Goal: Task Accomplishment & Management: Manage account settings

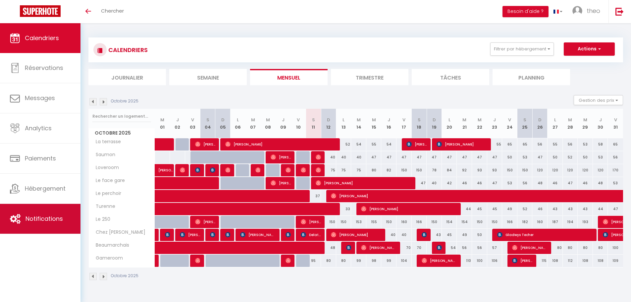
click at [43, 221] on span "Notifications" at bounding box center [44, 218] width 37 height 8
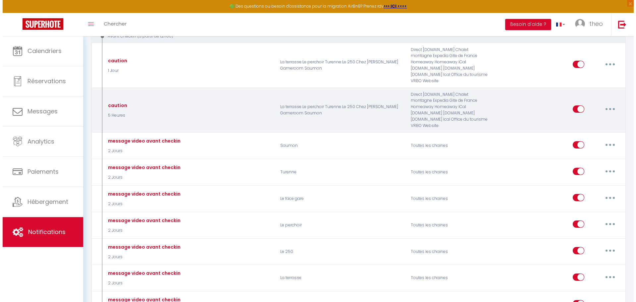
scroll to position [182, 0]
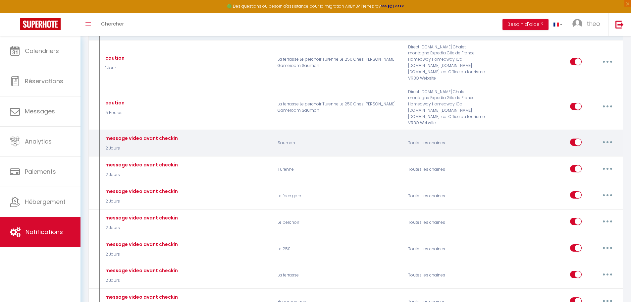
click at [610, 137] on button "button" at bounding box center [607, 142] width 19 height 11
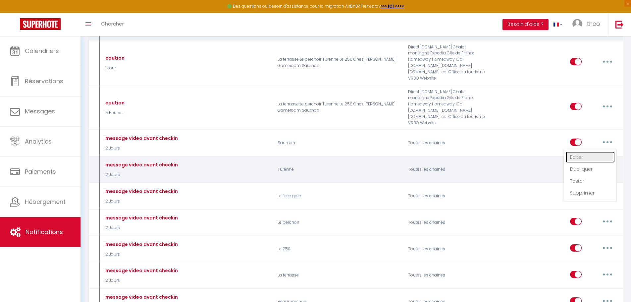
click at [593, 151] on link "Editer" at bounding box center [590, 156] width 49 height 11
type input "message video avant checkin"
select select "2 Jours"
select select
checkbox input "true"
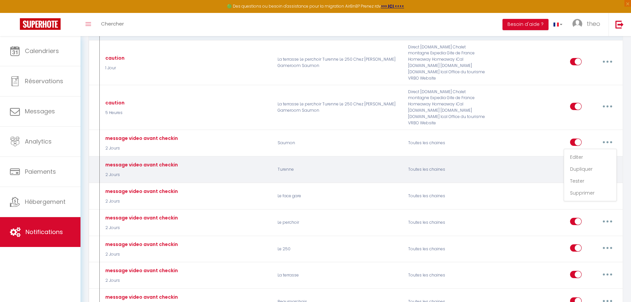
checkbox input "false"
radio input "true"
type input "Message d’accès au logement (avec lien vidéo)"
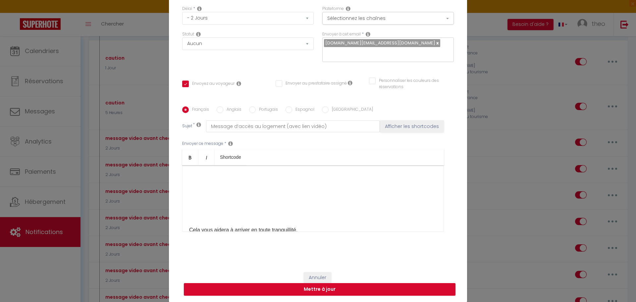
scroll to position [178, 0]
click at [301, 211] on p "​" at bounding box center [313, 215] width 248 height 8
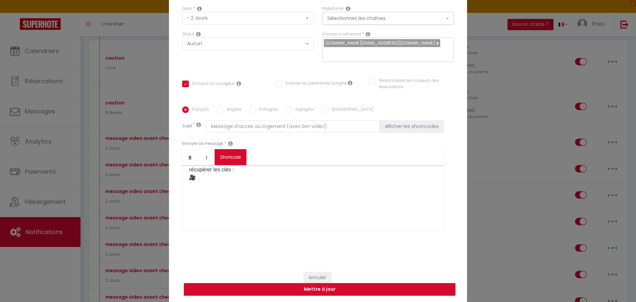
scroll to position [52, 0]
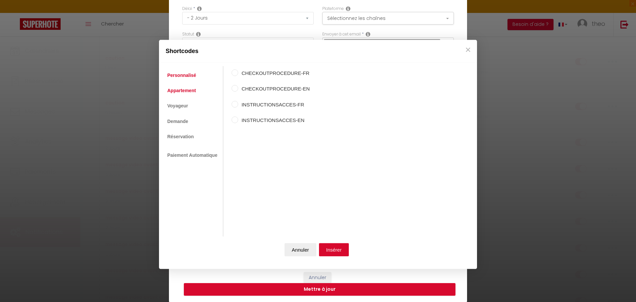
click at [176, 92] on link "Appartement" at bounding box center [181, 90] width 35 height 12
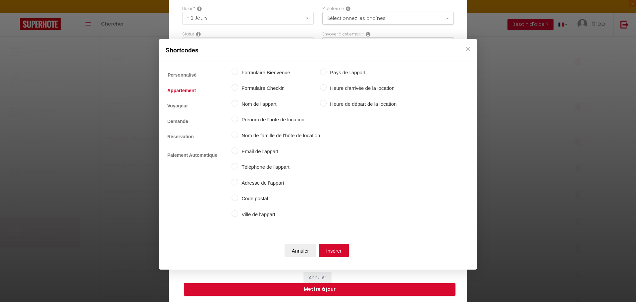
click at [234, 70] on input "Formulaire Bienvenue" at bounding box center [235, 71] width 7 height 7
radio input "true"
click at [234, 71] on input "Formulaire Bienvenue" at bounding box center [235, 71] width 7 height 7
click at [337, 246] on button "Insérer" at bounding box center [334, 250] width 30 height 13
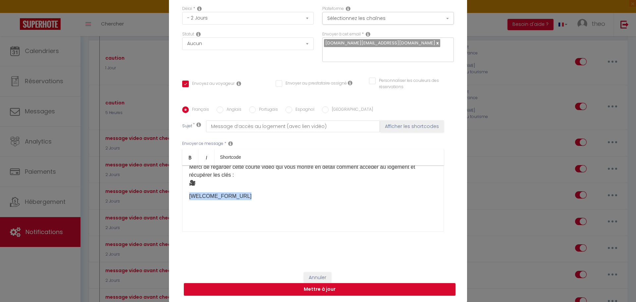
drag, startPoint x: 254, startPoint y: 194, endPoint x: 167, endPoint y: 196, distance: 87.2
click at [169, 196] on div "Titre * message video avant checkin Pour cet hébergement Sélectionner les héber…" at bounding box center [318, 106] width 298 height 317
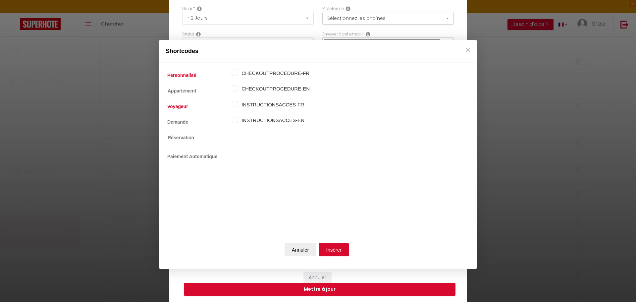
click at [176, 108] on link "Voyageur" at bounding box center [178, 107] width 28 height 12
click at [200, 139] on ul "Personnalisé Appartement Voyageur Demande Réservation Lien De Paiement Paiement…" at bounding box center [192, 151] width 61 height 170
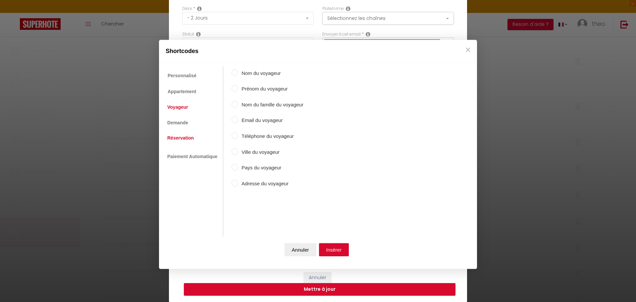
click at [192, 138] on link "Réservation" at bounding box center [180, 138] width 33 height 12
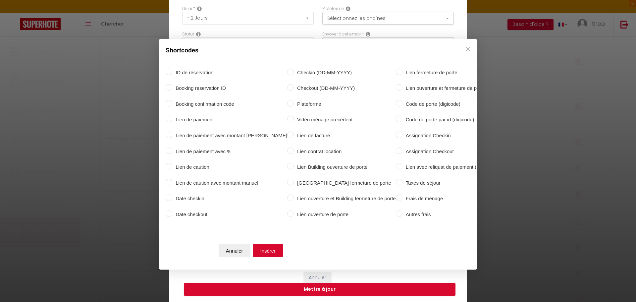
scroll to position [0, 69]
click at [291, 164] on label "Lien Building ouverture de porte" at bounding box center [342, 167] width 102 height 8
click at [285, 164] on input "Lien Building ouverture de porte" at bounding box center [288, 166] width 7 height 7
radio input "true"
click at [276, 246] on button "Insérer" at bounding box center [266, 250] width 30 height 13
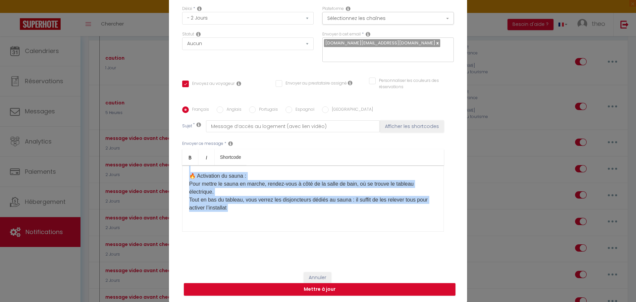
drag, startPoint x: 252, startPoint y: 199, endPoint x: 263, endPoint y: 215, distance: 19.7
click at [263, 215] on div "[OPENBUILDINGDOOR:LINK] 🔑 Accès à l’Espace Détente – Sauna & Spa La clé qui per…" at bounding box center [313, 202] width 248 height 140
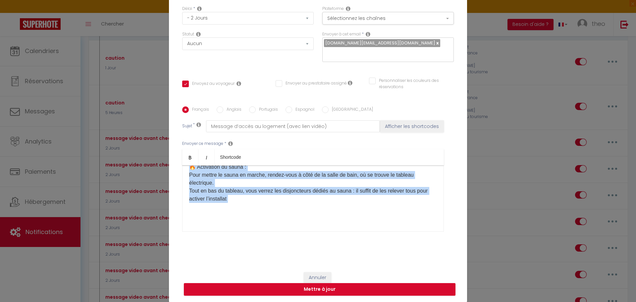
scroll to position [121, 0]
click at [327, 276] on button "Annuler" at bounding box center [318, 277] width 28 height 11
type input "message video avant checkin"
checkbox input "true"
checkbox input "false"
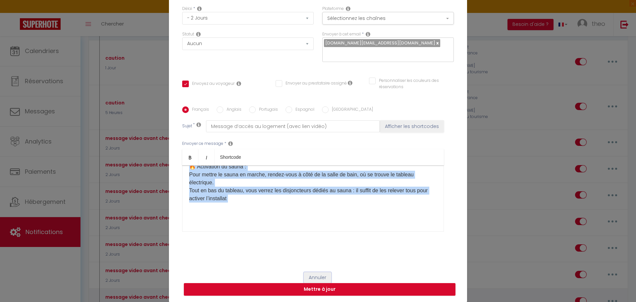
checkbox input "false"
radio input "true"
type input "Message d’accès au logement (avec lien vidéo)"
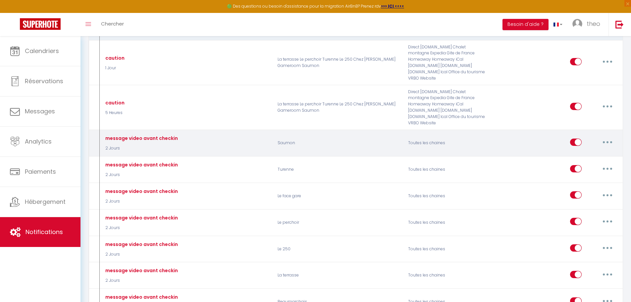
click at [603, 137] on button "button" at bounding box center [607, 142] width 19 height 11
click at [581, 151] on link "Editer" at bounding box center [590, 156] width 49 height 11
checkbox input "true"
checkbox input "false"
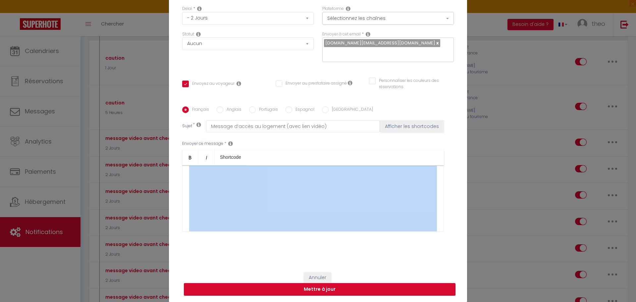
scroll to position [100, 0]
drag, startPoint x: 291, startPoint y: 192, endPoint x: 182, endPoint y: 184, distance: 110.0
click at [182, 184] on div "Bonjour [GUEST:FIRST_NAME], Comme prévu, voici les informations pour accéder fa…" at bounding box center [313, 198] width 262 height 66
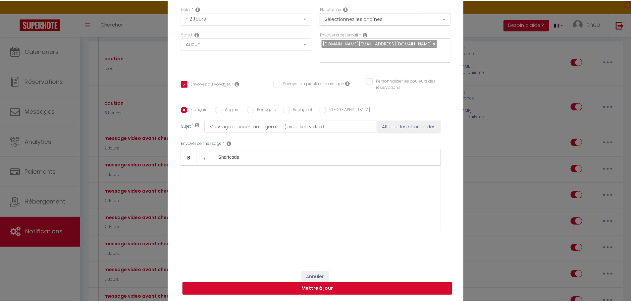
scroll to position [65, 0]
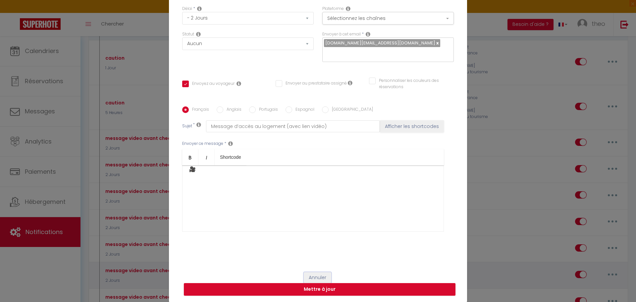
click at [306, 274] on button "Annuler" at bounding box center [318, 277] width 28 height 11
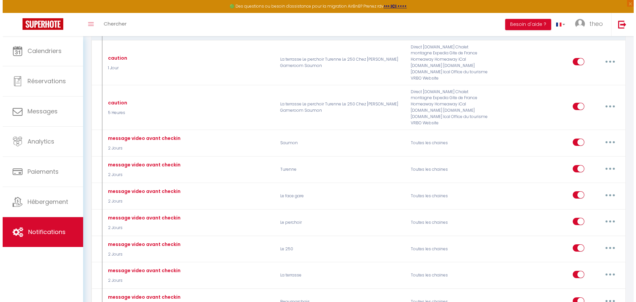
scroll to position [446, 0]
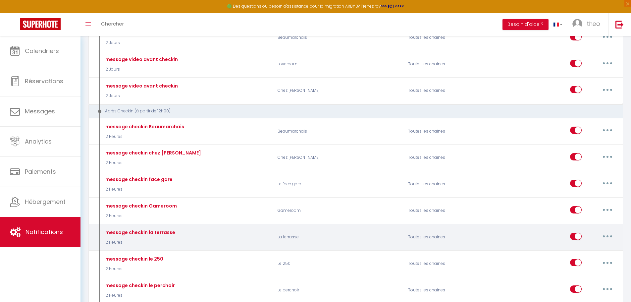
click at [609, 231] on button "button" at bounding box center [607, 236] width 19 height 11
click at [578, 246] on link "Editer" at bounding box center [590, 251] width 49 height 11
type input "message checkin la terrasse"
select select "3"
select select "2 Heures"
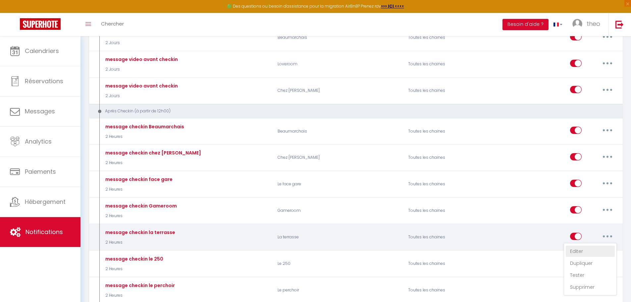
select select "if_deposit_is_paid"
checkbox input "true"
checkbox input "false"
type input "instruction d'entrée"
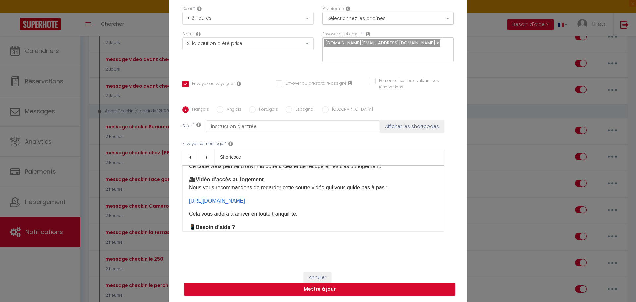
scroll to position [82, 0]
click at [331, 200] on p "https://youtube.com/shorts/Xqb1DWe6D2o?feature=share ​" at bounding box center [313, 201] width 248 height 8
click at [324, 207] on div "Bonjour [GUEST:FIRST_NAME], Voici toutes les informations pour votre arrivée au…" at bounding box center [313, 198] width 262 height 66
click at [343, 201] on p "https://youtube.com/shorts/Xqb1DWe6D2o?feature=share ​" at bounding box center [313, 201] width 248 height 8
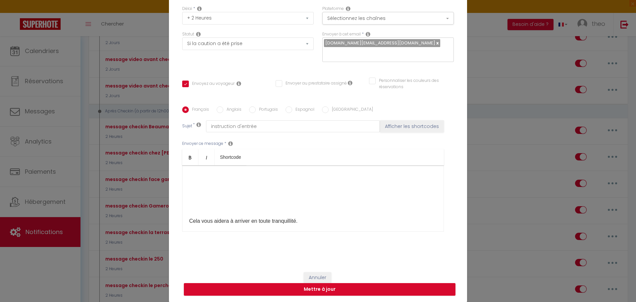
scroll to position [232, 0]
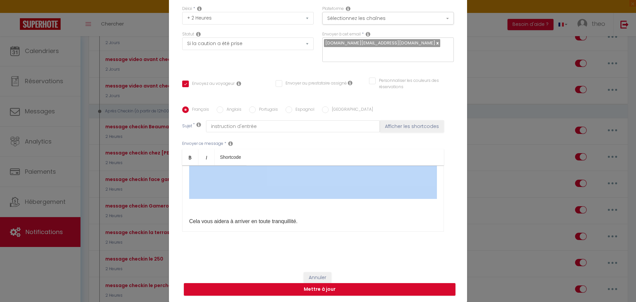
drag, startPoint x: 339, startPoint y: 206, endPoint x: 305, endPoint y: 196, distance: 35.6
click at [112, 133] on div "Modifier la notification × Titre * message checkin la terrasse Pour cet héberge…" at bounding box center [318, 151] width 636 height 302
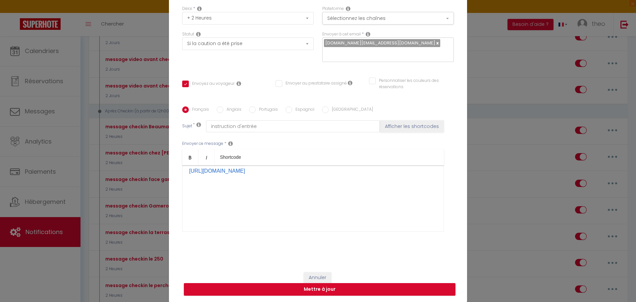
scroll to position [89, 0]
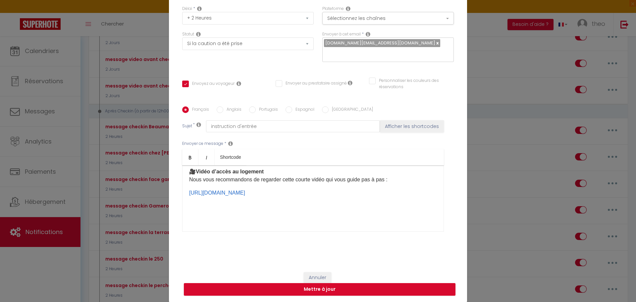
drag, startPoint x: 331, startPoint y: 195, endPoint x: 185, endPoint y: 194, distance: 145.8
click at [185, 194] on div "Bonjour [GUEST:FIRST_NAME], Voici toutes les informations pour votre arrivée au…" at bounding box center [313, 198] width 262 height 66
copy link "https://youtube.com/shorts/Xqb1DWe6D2o?feature=share"
click at [360, 192] on p "https://youtube.com/shorts/Xqb1DWe6D2o?feature=share" at bounding box center [313, 193] width 248 height 8
drag, startPoint x: 336, startPoint y: 211, endPoint x: 227, endPoint y: 208, distance: 109.4
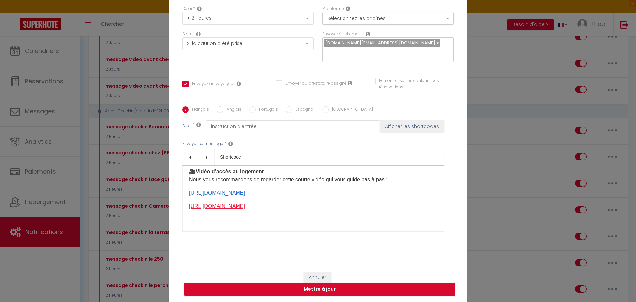
click at [227, 208] on p "https://youtube.com/shorts/Xqb1DWe6D2o?feature=share ​" at bounding box center [313, 206] width 248 height 8
click at [392, 210] on p "https://youtube.com/shorts/Xqb1DWe6D2o?feature=share ​" at bounding box center [313, 206] width 248 height 8
drag, startPoint x: 335, startPoint y: 209, endPoint x: 178, endPoint y: 206, distance: 157.1
click at [181, 206] on div "Français Anglais Portugais Espagnol Italien Sujet * instruction d'entrée Affich…" at bounding box center [318, 173] width 275 height 134
click at [310, 277] on button "Annuler" at bounding box center [318, 277] width 28 height 11
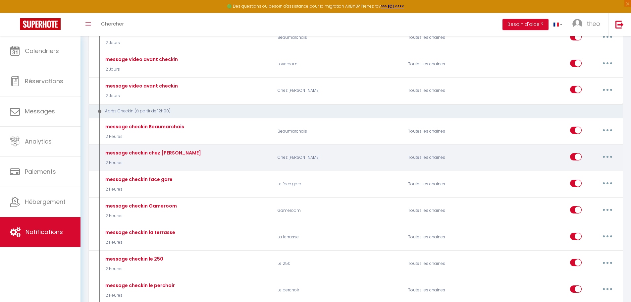
click at [611, 151] on button "button" at bounding box center [607, 156] width 19 height 11
click at [574, 166] on link "Editer" at bounding box center [590, 171] width 49 height 11
type input "message checkin chez fred"
checkbox input "true"
checkbox input "false"
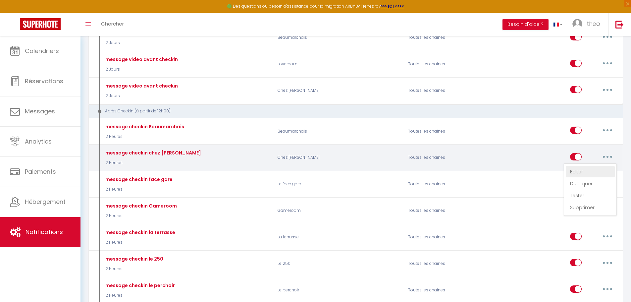
checkbox input "false"
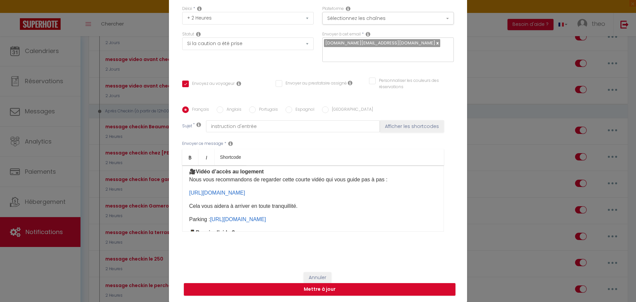
drag, startPoint x: 288, startPoint y: 192, endPoint x: 341, endPoint y: 193, distance: 52.7
click at [341, 193] on p "https://youtube.com/shorts/l8iB1VWSNtQ?feature=share ​" at bounding box center [313, 193] width 248 height 8
copy link "?feature=share"
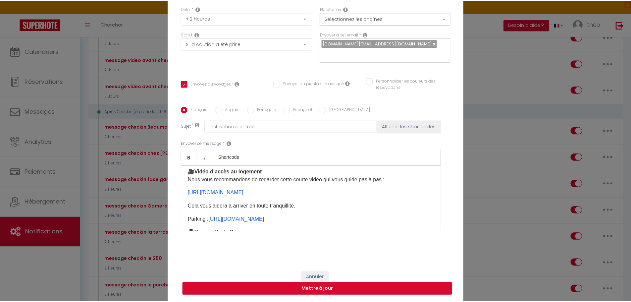
scroll to position [100, 0]
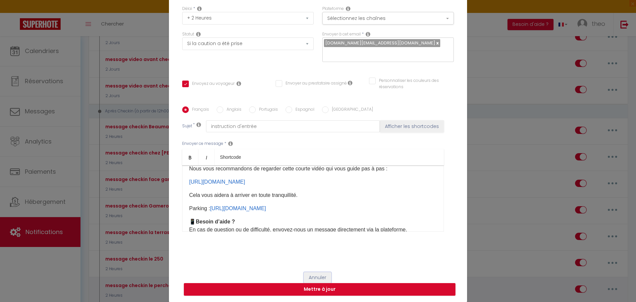
click at [315, 275] on button "Annuler" at bounding box center [318, 277] width 28 height 11
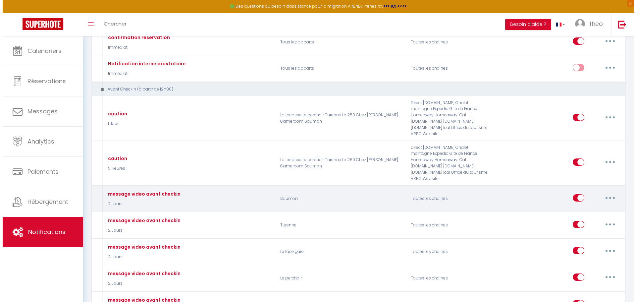
scroll to position [127, 0]
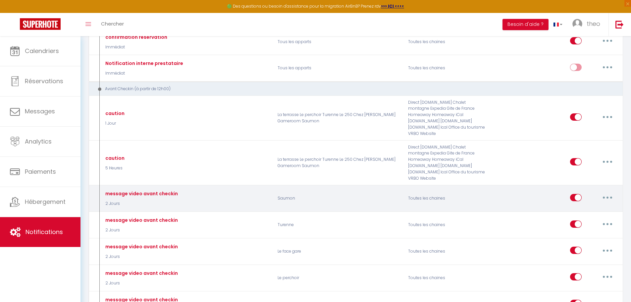
click at [604, 192] on button "button" at bounding box center [607, 197] width 19 height 11
click at [572, 207] on link "Editer" at bounding box center [590, 212] width 49 height 11
type input "message video avant checkin"
select select "2"
select select "2 Jours"
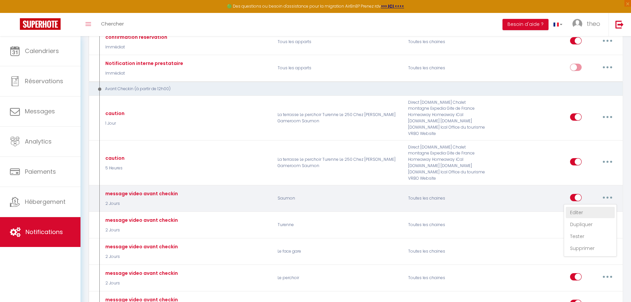
select select
checkbox input "true"
checkbox input "false"
type input "Message d’accès au logement (avec lien vidéo)"
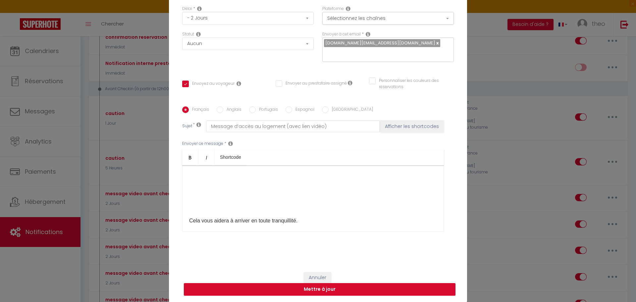
scroll to position [186, 0]
click at [237, 208] on p "​" at bounding box center [313, 207] width 248 height 8
click at [236, 214] on div at bounding box center [313, 249] width 248 height 140
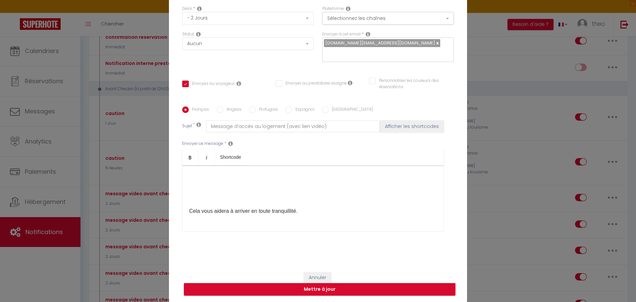
click at [184, 206] on div "Bonjour [GUEST:FIRST_NAME], Comme prévu, voici les informations pour accéder fa…" at bounding box center [313, 198] width 262 height 66
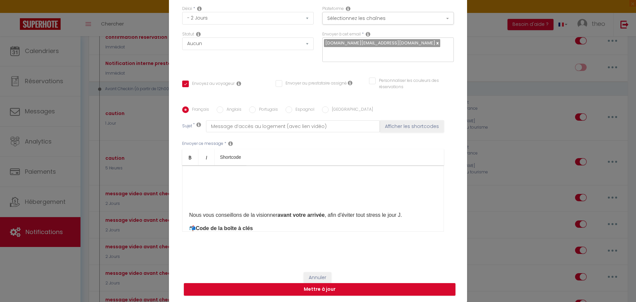
scroll to position [194, 0]
click at [188, 204] on div "Bonjour [GUEST:FIRST_NAME], Comme prévu, voici les informations pour accéder fa…" at bounding box center [313, 198] width 262 height 66
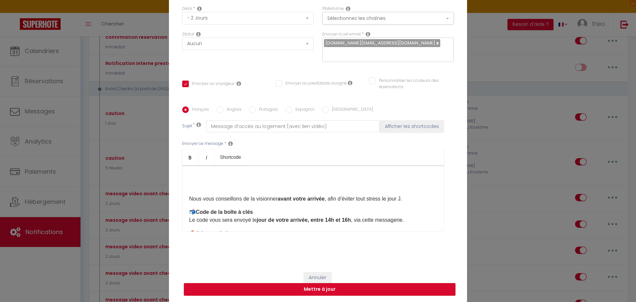
scroll to position [79, 0]
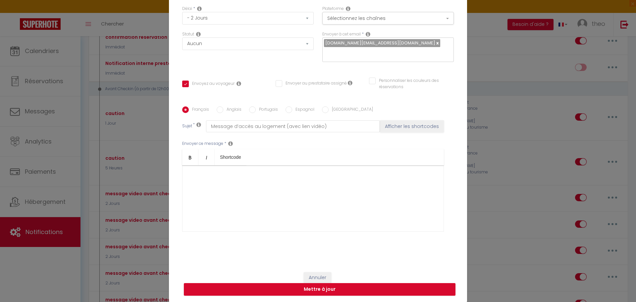
click at [212, 206] on div "Nous vous conseillons de la visionner avant votre arrivée , afin d'éviter tout …" at bounding box center [313, 195] width 248 height 140
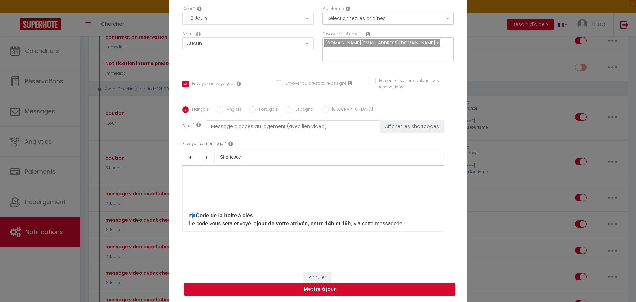
scroll to position [192, 0]
click at [199, 197] on div "Nous vous conseillons de la visionner avant votre arrivée , afin d'éviter tout …" at bounding box center [313, 135] width 248 height 140
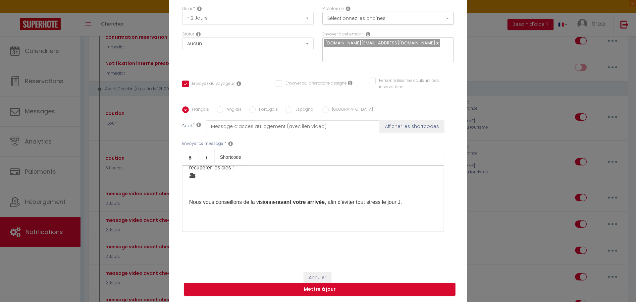
scroll to position [35, 0]
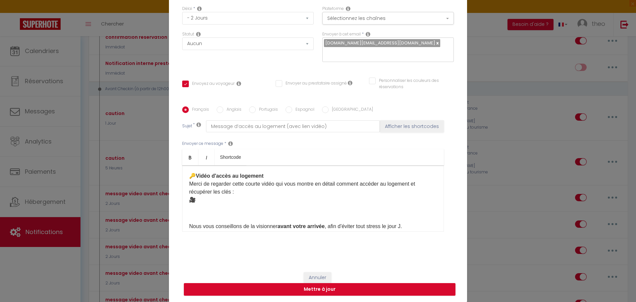
click at [233, 206] on div "Bonjour [GUEST:FIRST_NAME], Comme prévu, voici les informations pour accéder fa…" at bounding box center [313, 198] width 262 height 66
click at [230, 199] on p "🔑 Vidéo d'accès au logement Merci de regarder cette courte vidéo qui vous montr…" at bounding box center [313, 188] width 248 height 32
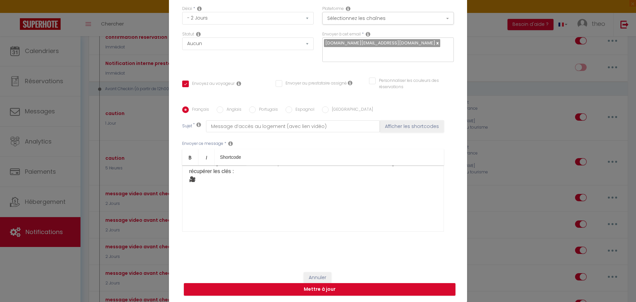
scroll to position [55, 0]
drag, startPoint x: 265, startPoint y: 190, endPoint x: 265, endPoint y: 181, distance: 9.0
click at [265, 181] on p "🔑 Vidéo d'accès au logement Merci de regarder cette courte vidéo qui vous montr…" at bounding box center [313, 168] width 248 height 32
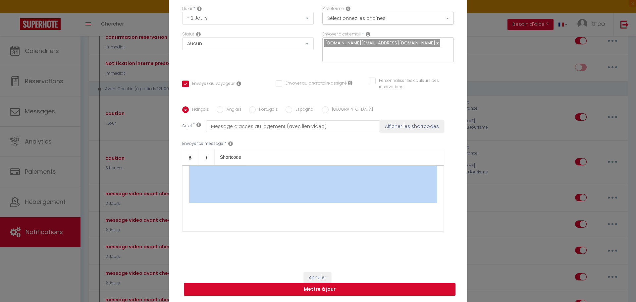
drag, startPoint x: 242, startPoint y: 220, endPoint x: 163, endPoint y: 182, distance: 87.4
click at [163, 182] on div "Modifier la notification × Titre * message video avant checkin Pour cet héberge…" at bounding box center [318, 151] width 636 height 302
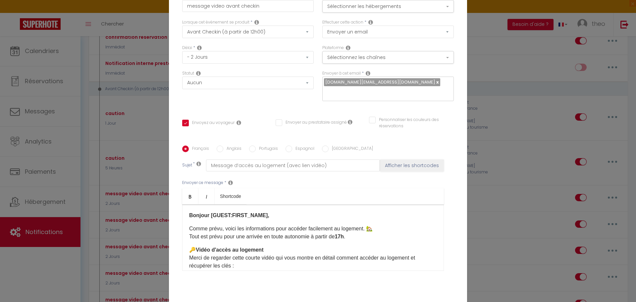
scroll to position [57, 0]
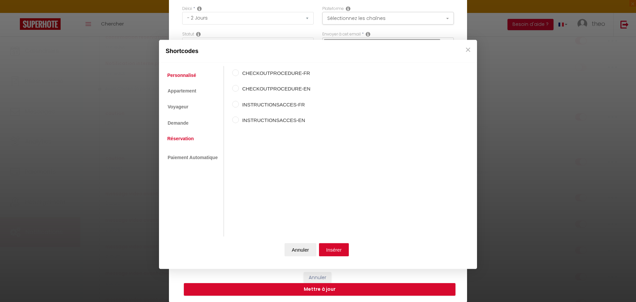
click at [170, 140] on link "Réservation" at bounding box center [180, 139] width 33 height 12
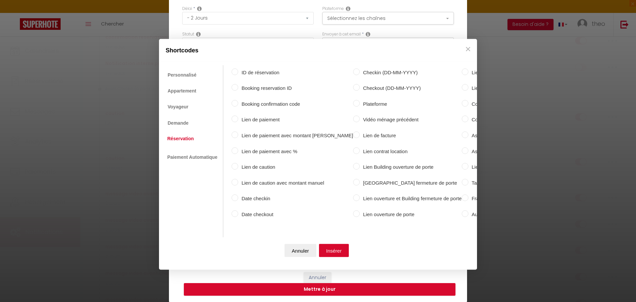
click at [344, 160] on div "ID de réservation Booking reservation ID Booking confirmation code Lien de paie…" at bounding box center [353, 144] width 242 height 158
click at [360, 163] on label "Lien Building ouverture de porte" at bounding box center [411, 167] width 102 height 8
click at [353, 163] on input "Lien Building ouverture de porte" at bounding box center [356, 166] width 7 height 7
radio input "true"
click at [332, 247] on button "Insérer" at bounding box center [334, 250] width 30 height 13
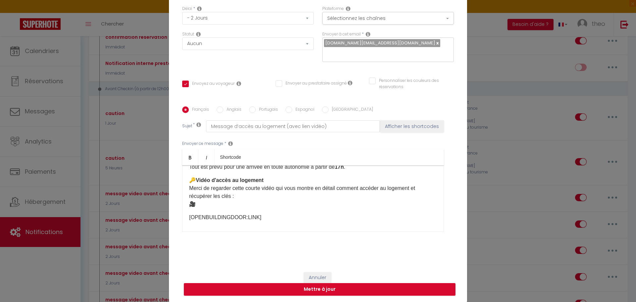
scroll to position [30, 0]
click at [251, 218] on div "[OPENBUILDINGDOOR:LINK] ​ ​ ​" at bounding box center [313, 284] width 248 height 140
click at [248, 217] on div "[OPENBUILDINGDOOR:LINK] ​ ​ ​" at bounding box center [313, 284] width 248 height 140
click at [250, 218] on div "[OPENBUILDINGDOOR:LINK] ​ ​ ​" at bounding box center [313, 284] width 248 height 140
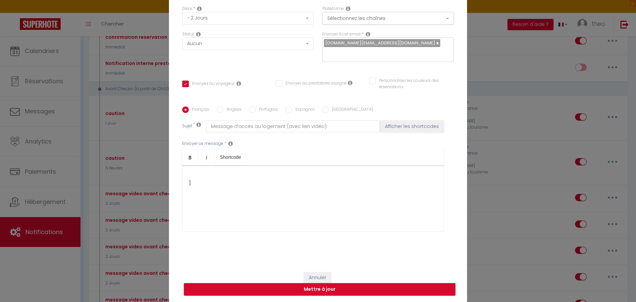
click at [311, 271] on div "Annuler Mettre à jour" at bounding box center [318, 283] width 298 height 37
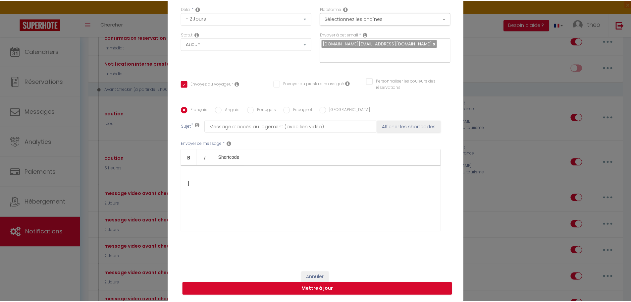
scroll to position [354, 0]
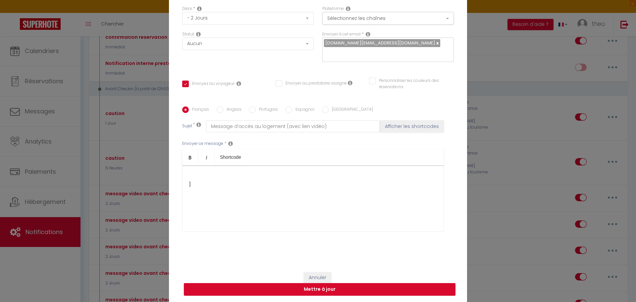
click at [311, 271] on div "Annuler Mettre à jour" at bounding box center [318, 283] width 298 height 37
click at [311, 275] on button "Annuler" at bounding box center [318, 277] width 28 height 11
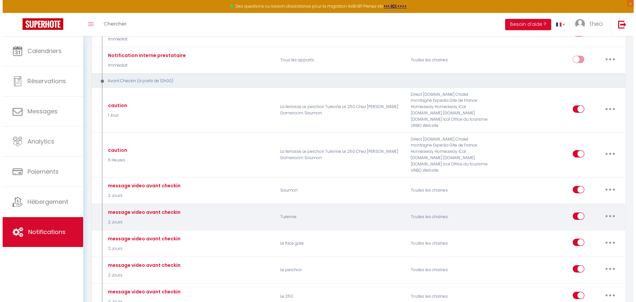
scroll to position [135, 0]
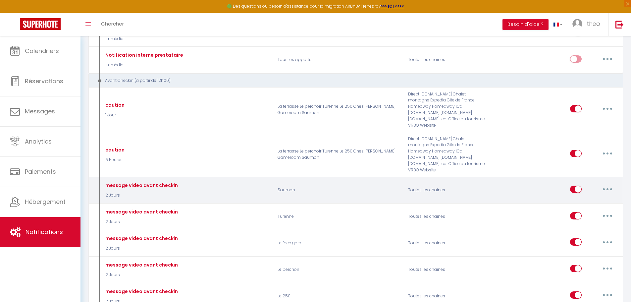
click at [603, 184] on button "button" at bounding box center [607, 189] width 19 height 11
click at [588, 198] on link "Editer" at bounding box center [590, 203] width 49 height 11
checkbox input "true"
checkbox input "false"
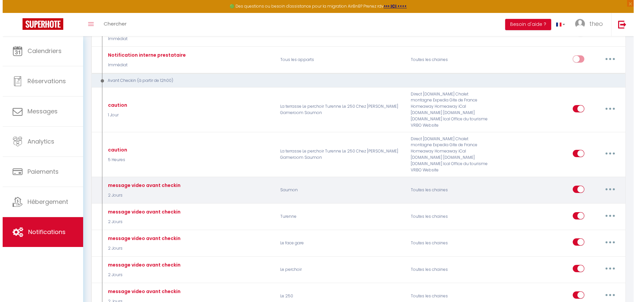
scroll to position [316, 0]
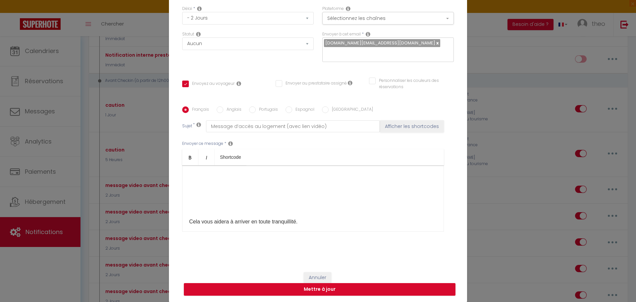
click at [246, 210] on div "Bonjour [GUEST:FIRST_NAME], Comme prévu, voici les informations pour accéder fa…" at bounding box center [313, 198] width 262 height 66
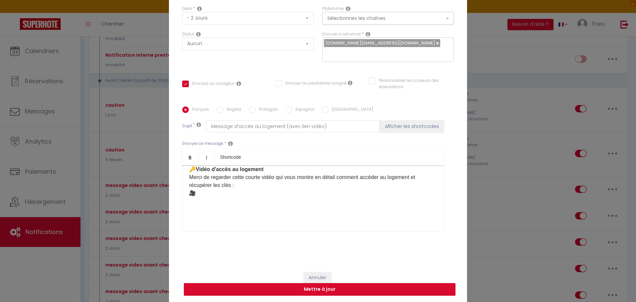
scroll to position [42, 0]
click at [210, 192] on p "🔑 Vidéo d'accès au logement Merci de regarder cette courte vidéo qui vous montr…" at bounding box center [313, 181] width 248 height 32
drag, startPoint x: 210, startPoint y: 192, endPoint x: 258, endPoint y: 195, distance: 48.2
click at [258, 195] on p "🔑 Vidéo d'accès au logement Merci de regarder cette courte vidéo qui vous montr…" at bounding box center [313, 181] width 248 height 32
click at [250, 189] on p "🔑 Vidéo d'accès au logement Merci de regarder cette courte vidéo qui vous montr…" at bounding box center [313, 181] width 248 height 32
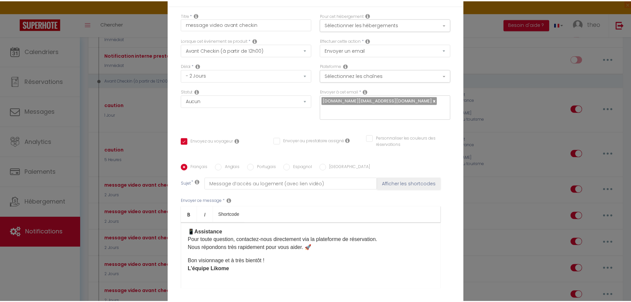
scroll to position [57, 0]
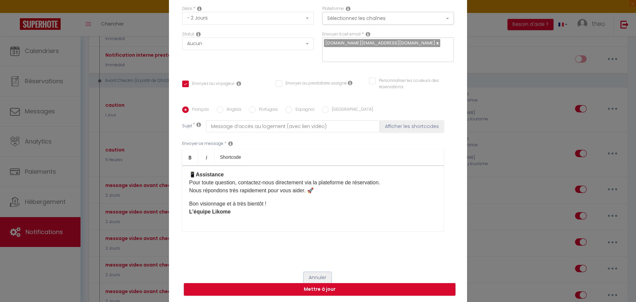
click at [313, 276] on button "Annuler" at bounding box center [318, 277] width 28 height 11
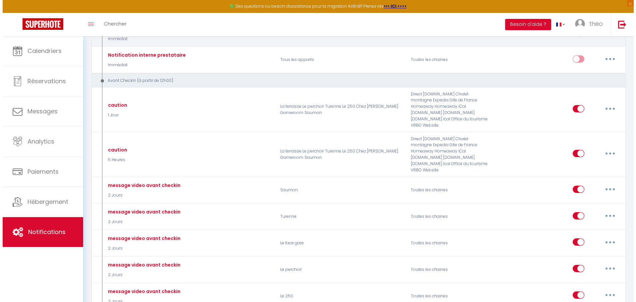
scroll to position [0, 0]
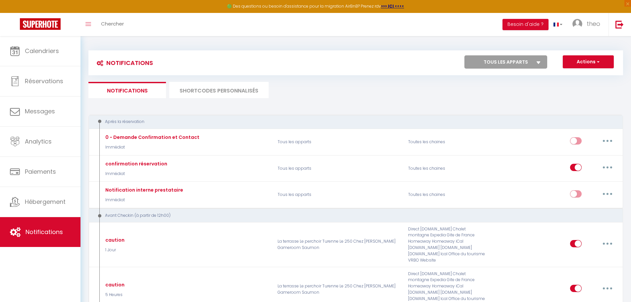
click at [214, 92] on li "SHORTCODES PERSONNALISÉS" at bounding box center [218, 90] width 99 height 16
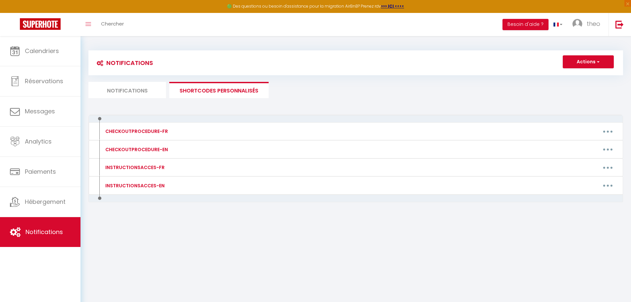
click at [140, 91] on li "Notifications" at bounding box center [127, 90] width 78 height 16
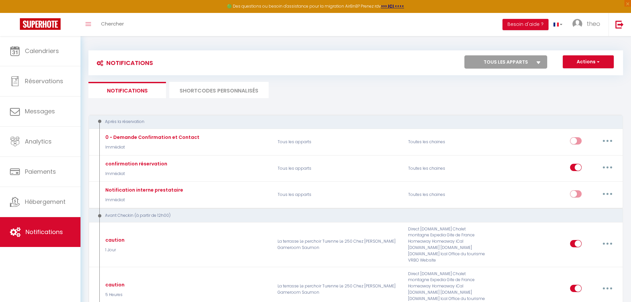
click at [233, 96] on li "SHORTCODES PERSONNALISÉS" at bounding box center [218, 90] width 99 height 16
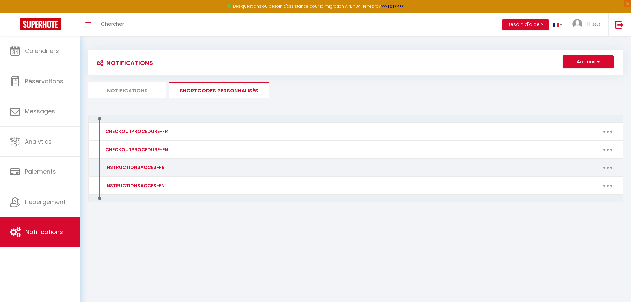
click at [153, 175] on div "INSTRUCTIONSACCES-FR Editer Supprimer" at bounding box center [355, 167] width 535 height 18
click at [609, 169] on button "button" at bounding box center [608, 167] width 19 height 11
click at [592, 179] on link "Editer" at bounding box center [590, 182] width 49 height 11
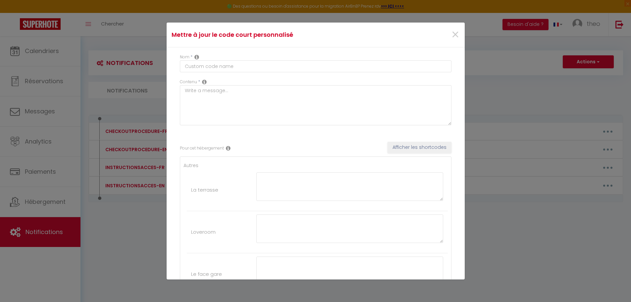
type input "INSTRUCTIONSACCES-FR"
type textarea "Il ne vous reste plus qu’à venir avec vos valises, en effet tout est fourni dan…"
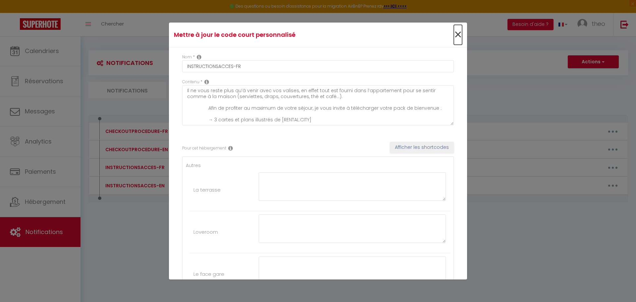
click at [454, 36] on span "×" at bounding box center [458, 35] width 8 height 20
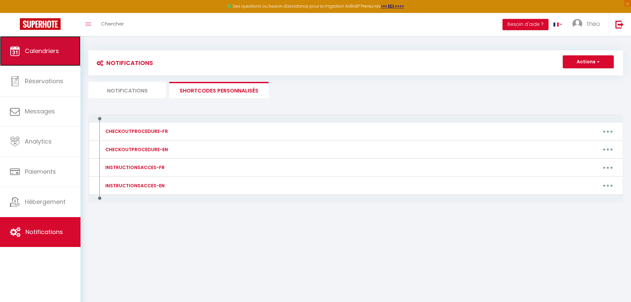
click at [51, 64] on link "Calendriers" at bounding box center [40, 51] width 81 height 30
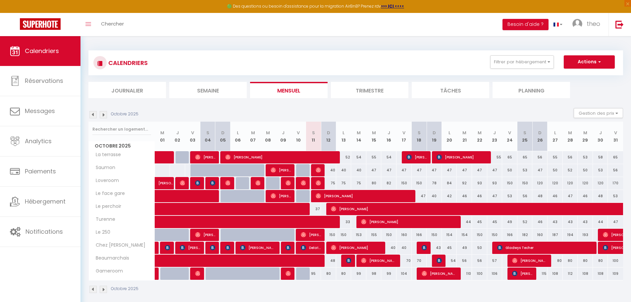
scroll to position [36, 0]
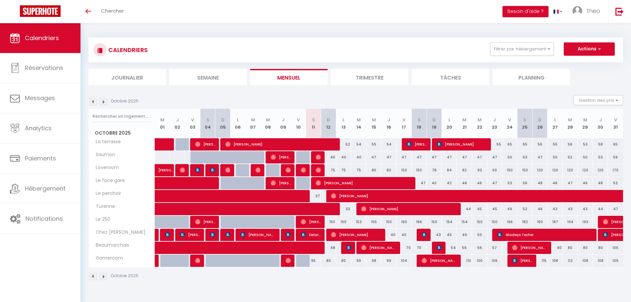
scroll to position [23, 0]
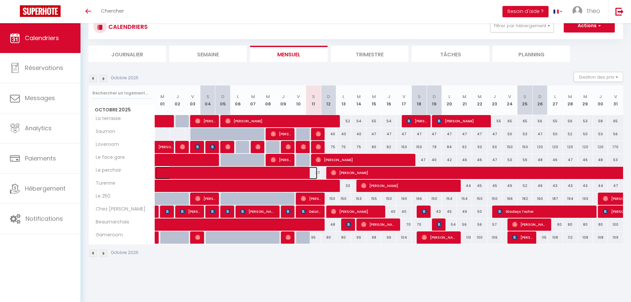
click at [317, 172] on span at bounding box center [241, 173] width 152 height 13
select select "OK"
select select "0"
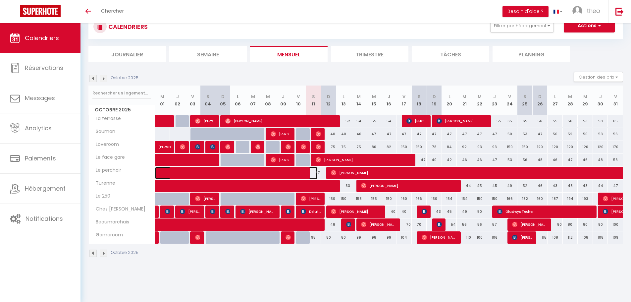
select select "1"
select select
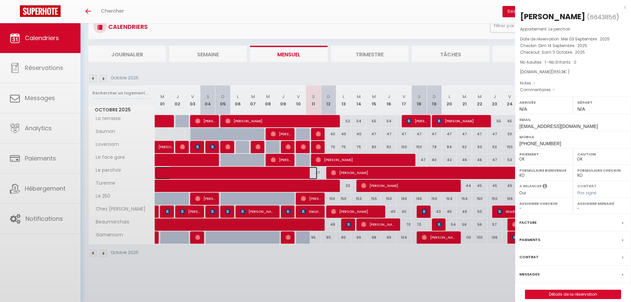
select select "51902"
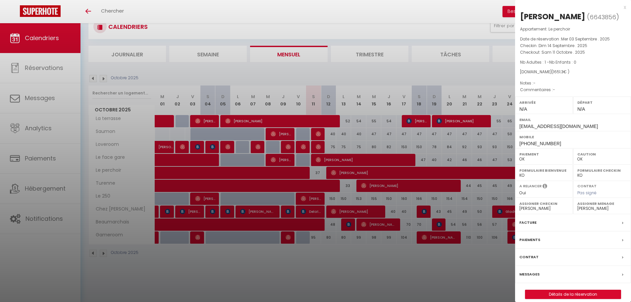
click at [485, 149] on div at bounding box center [315, 151] width 631 height 302
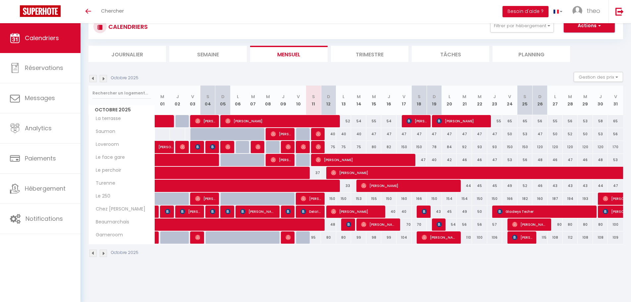
click at [567, 30] on button "Actions" at bounding box center [589, 25] width 51 height 13
click at [351, 186] on div "44" at bounding box center [359, 186] width 16 height 12
click at [318, 172] on div "37" at bounding box center [313, 173] width 15 height 12
type input "37"
type input "Sam 11 Octobre 2025"
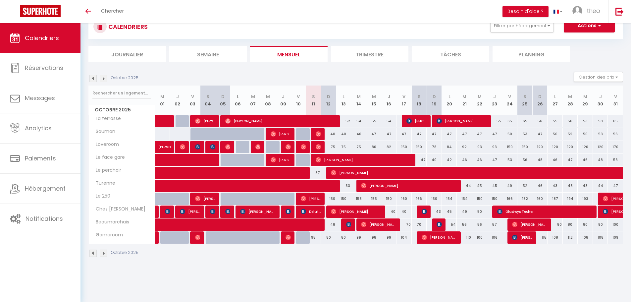
type input "Dim 12 Octobre 2025"
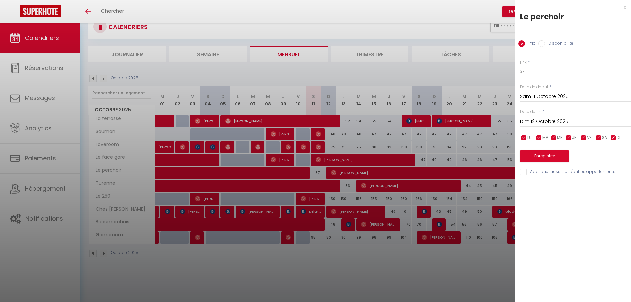
click at [544, 41] on input "Disponibilité" at bounding box center [541, 43] width 7 height 7
radio input "true"
radio input "false"
click at [532, 74] on select "Disponible Indisponible" at bounding box center [575, 71] width 111 height 13
select select "0"
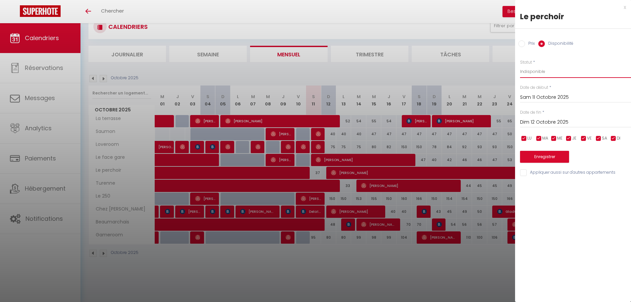
click at [520, 65] on select "Disponible Indisponible" at bounding box center [575, 71] width 111 height 13
click at [542, 157] on button "Enregistrer" at bounding box center [544, 157] width 49 height 12
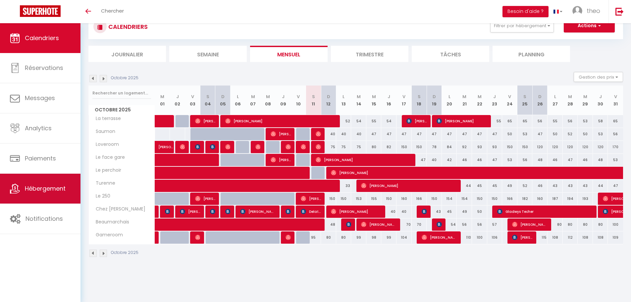
click at [54, 184] on link "Hébergement" at bounding box center [40, 189] width 81 height 30
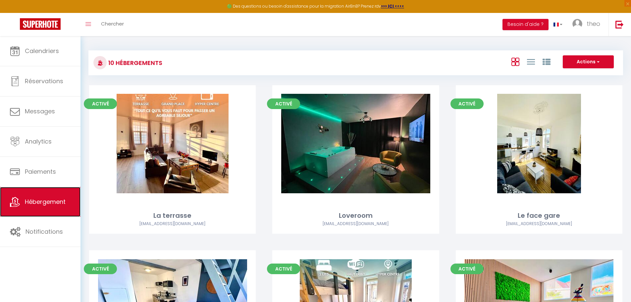
click at [54, 211] on link "Hébergement" at bounding box center [40, 202] width 81 height 30
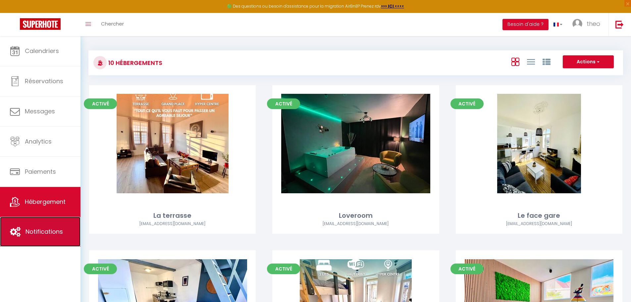
click at [48, 231] on span "Notifications" at bounding box center [44, 231] width 37 height 8
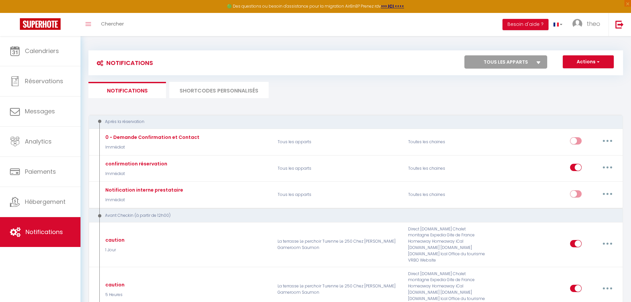
select select
checkbox input "false"
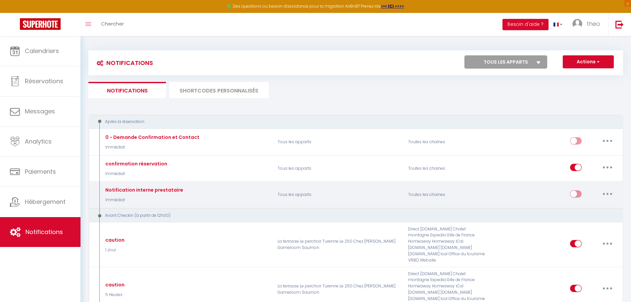
select select
checkbox input "false"
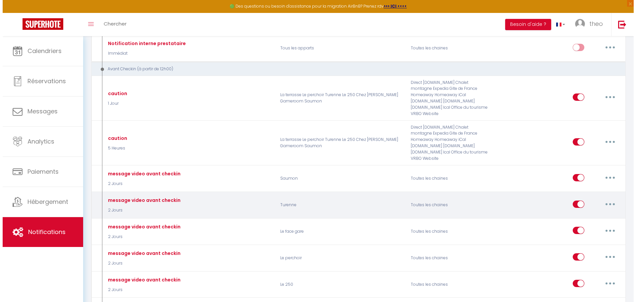
scroll to position [149, 0]
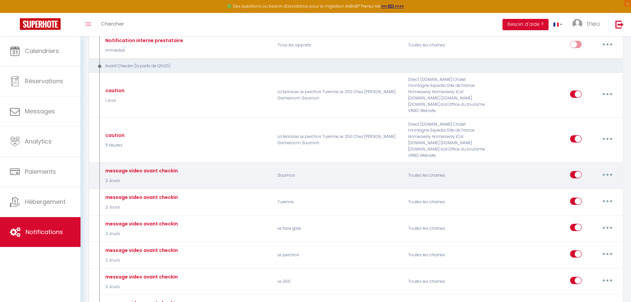
click at [611, 169] on button "button" at bounding box center [607, 174] width 19 height 11
click at [590, 184] on link "Editer" at bounding box center [590, 189] width 49 height 11
type input "message video avant checkin"
select select "2 Jours"
select select
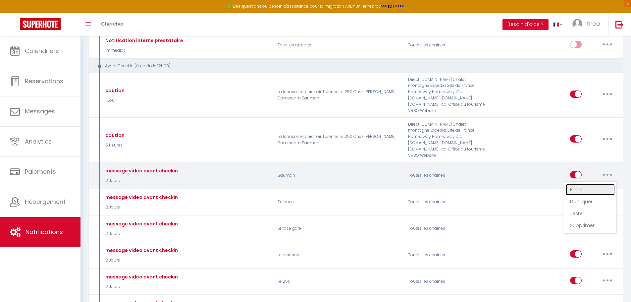
checkbox input "true"
checkbox input "false"
radio input "true"
type input "Message d’accès au logement (avec lien vidéo)"
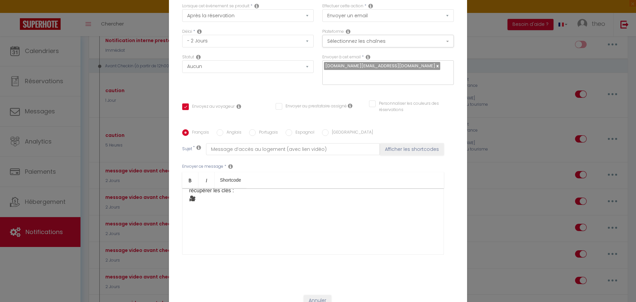
scroll to position [0, 0]
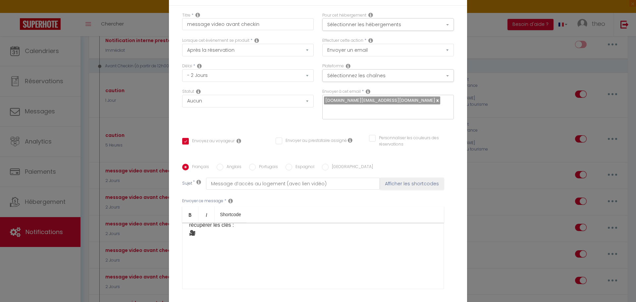
click at [531, 139] on div "Modifier la notification × Titre * message video avant checkin Pour cet héberge…" at bounding box center [318, 151] width 636 height 302
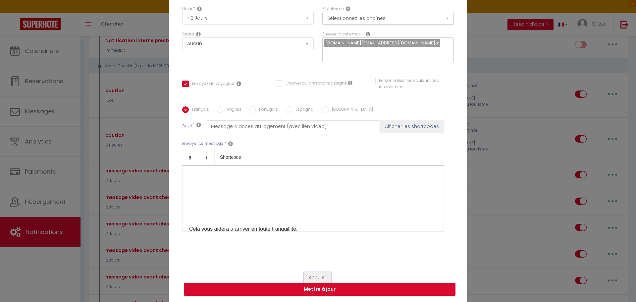
click at [313, 278] on button "Annuler" at bounding box center [318, 277] width 28 height 11
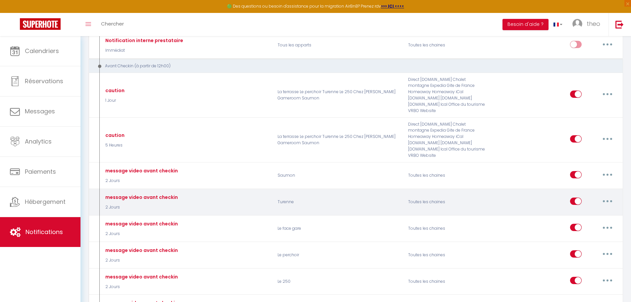
click at [605, 196] on button "button" at bounding box center [607, 201] width 19 height 11
click at [575, 210] on link "Editer" at bounding box center [590, 215] width 49 height 11
checkbox input "true"
checkbox input "false"
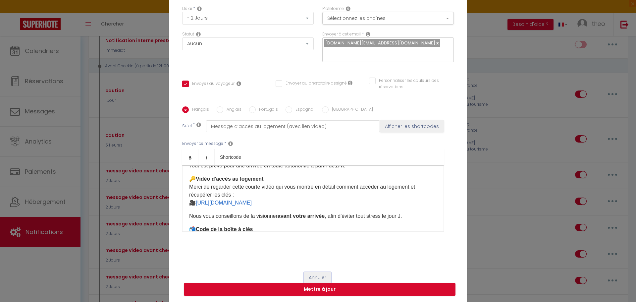
click at [319, 275] on button "Annuler" at bounding box center [318, 277] width 28 height 11
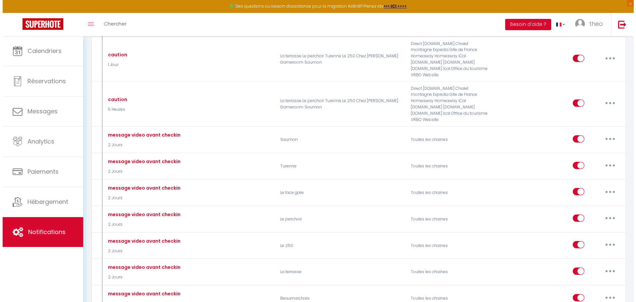
scroll to position [185, 0]
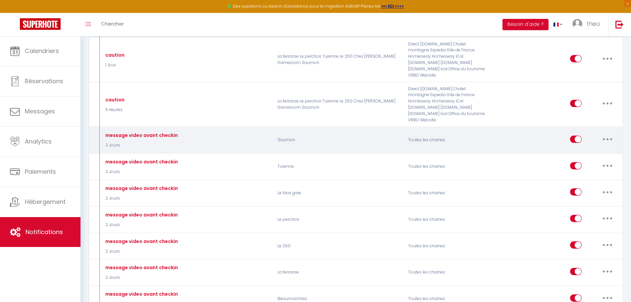
click at [607, 138] on icon "button" at bounding box center [608, 139] width 2 height 2
click at [590, 148] on link "Editer" at bounding box center [590, 153] width 49 height 11
type input "message video avant checkin"
checkbox input "true"
checkbox input "false"
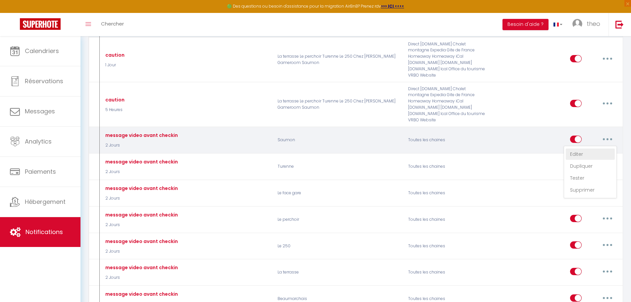
checkbox input "false"
type input "Message d’accès au logement (avec lien vidéo)"
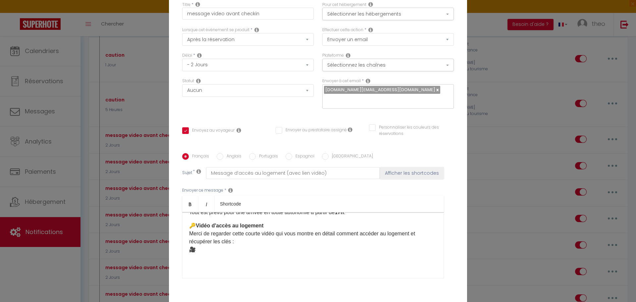
scroll to position [0, 0]
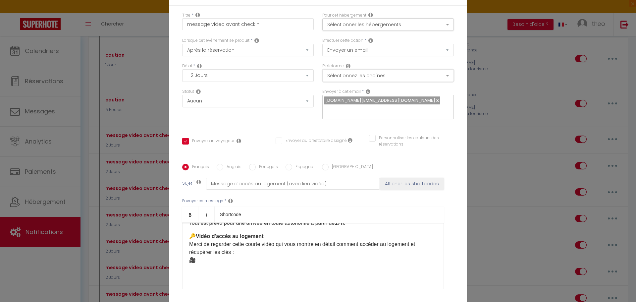
click at [403, 79] on button "Sélectionnez les chaînes" at bounding box center [388, 75] width 132 height 13
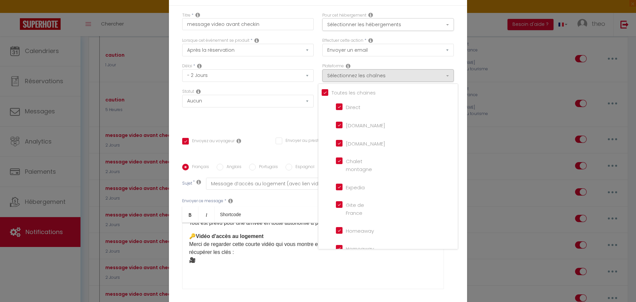
click at [336, 106] on input "Direct" at bounding box center [355, 106] width 38 height 7
checkbox input "false"
checkbox input "true"
checkbox input "false"
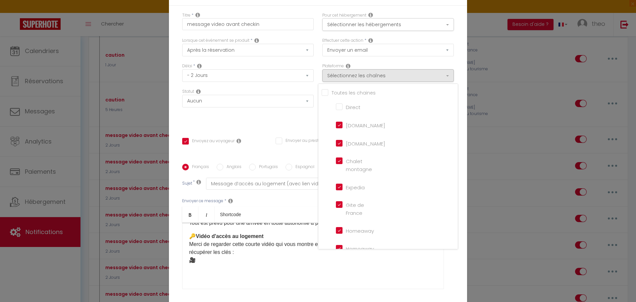
checkbox input "false"
click at [336, 162] on montagne "Chalet montagne" at bounding box center [355, 160] width 38 height 7
checkbox montagne "false"
checkbox input "true"
checkbox input "false"
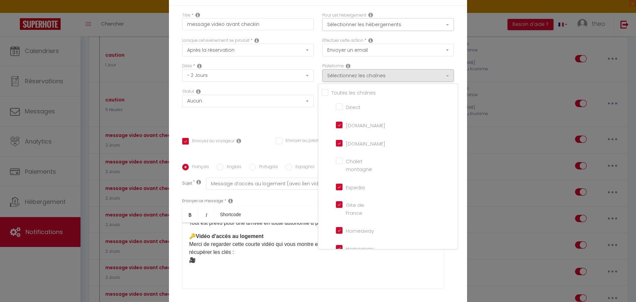
checkbox input "false"
click at [337, 185] on input "Expedia" at bounding box center [355, 186] width 38 height 7
checkbox input "false"
checkbox input "true"
checkbox input "false"
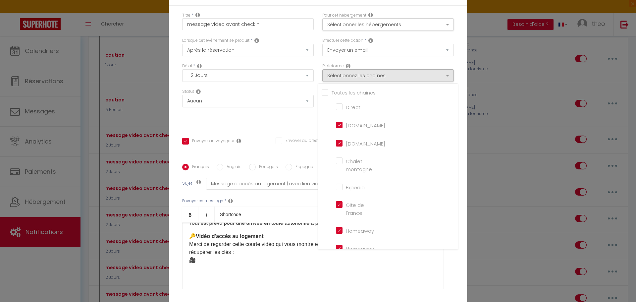
checkbox input "false"
drag, startPoint x: 333, startPoint y: 204, endPoint x: 334, endPoint y: 213, distance: 8.6
click at [333, 205] on li "Gite de France" at bounding box center [392, 209] width 120 height 22
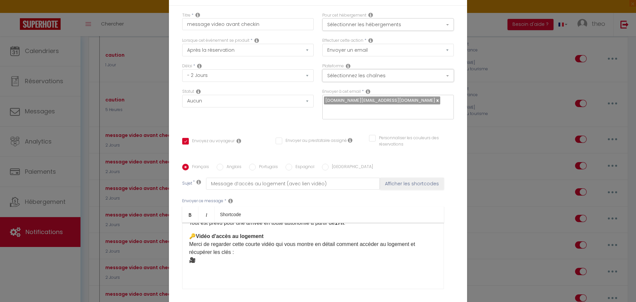
click at [405, 77] on button "Sélectionnez les chaînes" at bounding box center [388, 75] width 132 height 13
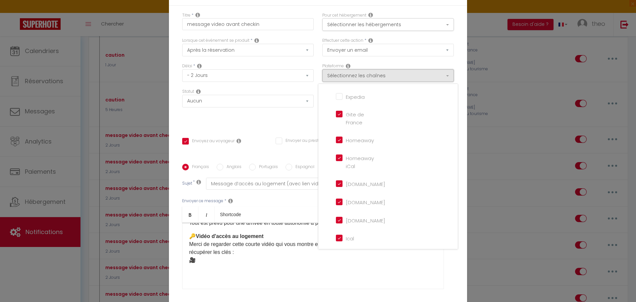
scroll to position [154, 0]
click at [337, 239] on input "Website" at bounding box center [355, 236] width 38 height 7
checkbox input "false"
checkbox input "true"
checkbox input "false"
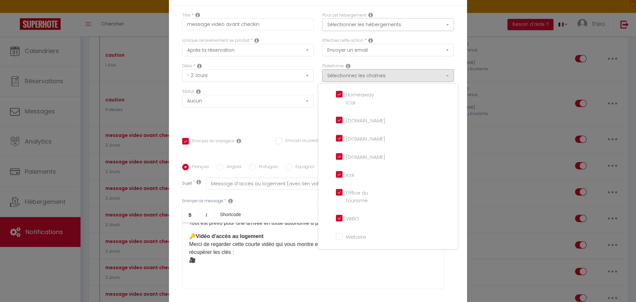
checkbox input "false"
click at [340, 220] on input "VRBO" at bounding box center [355, 217] width 38 height 7
checkbox input "false"
checkbox input "true"
checkbox input "false"
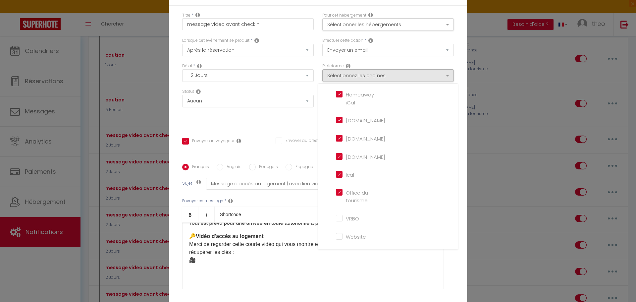
checkbox input "false"
click at [337, 194] on tourisme "Office du tourisme" at bounding box center [355, 192] width 38 height 7
checkbox tourisme "false"
checkbox input "true"
checkbox input "false"
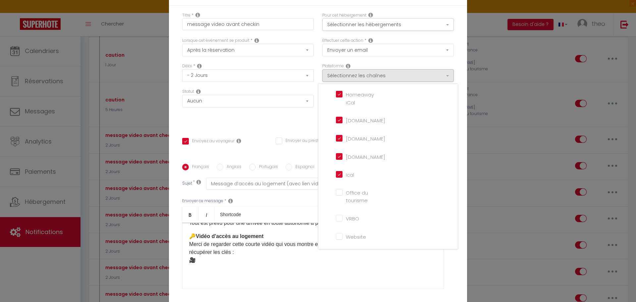
checkbox input "false"
click at [338, 173] on input "Ical" at bounding box center [355, 174] width 38 height 7
checkbox input "false"
checkbox input "true"
checkbox input "false"
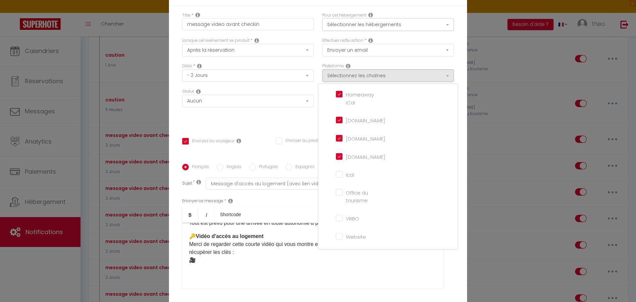
checkbox input "false"
click at [339, 159] on input "Housetrip.com" at bounding box center [355, 156] width 38 height 7
checkbox input "false"
checkbox input "true"
checkbox input "false"
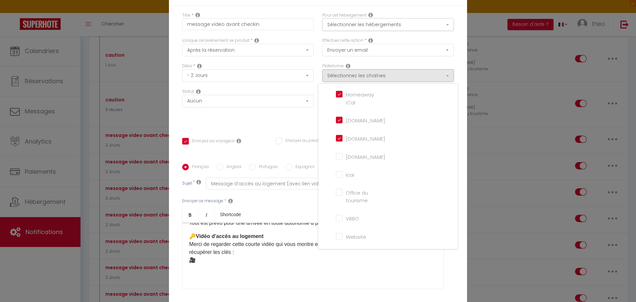
checkbox input "false"
click at [337, 133] on li "Hotels.com" at bounding box center [392, 138] width 120 height 15
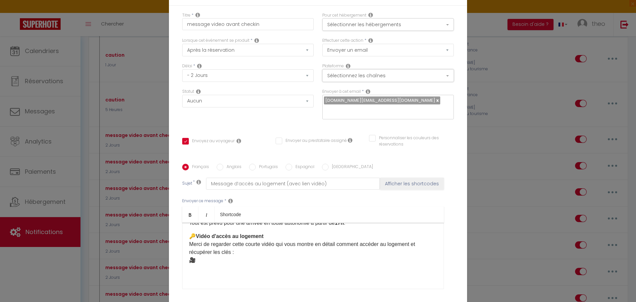
click at [392, 76] on button "Sélectionnez les chaînes" at bounding box center [388, 75] width 132 height 13
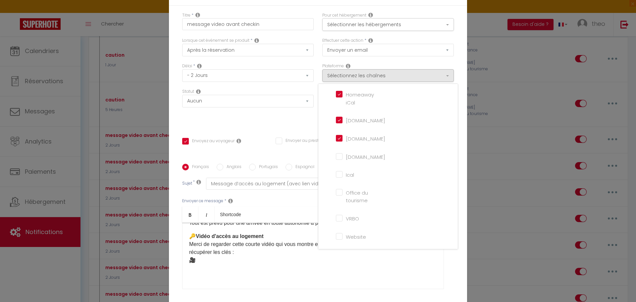
click at [339, 138] on input "Hotels.com" at bounding box center [355, 138] width 38 height 7
checkbox input "false"
checkbox input "true"
checkbox input "false"
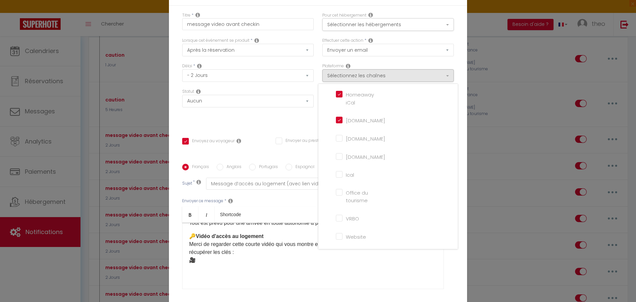
click at [339, 124] on div "Homeaway.com" at bounding box center [357, 120] width 38 height 8
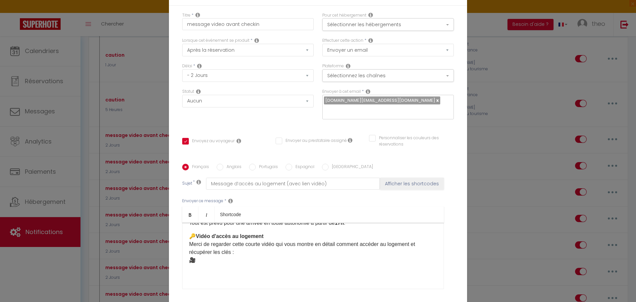
click at [405, 82] on div "Plateforme Sélectionnez les chaînes Toutes les chaines Direct Airbnb.com Bookin…" at bounding box center [388, 76] width 140 height 26
click at [407, 74] on button "Sélectionnez les chaînes" at bounding box center [388, 75] width 132 height 13
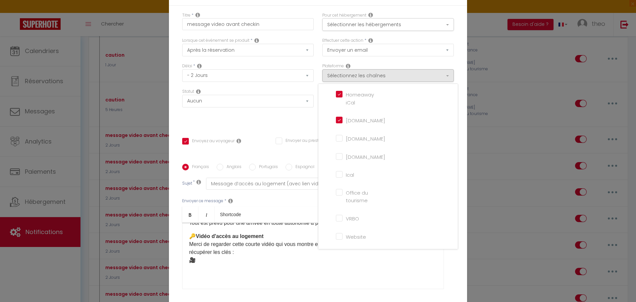
click at [336, 120] on input "Homeaway.com" at bounding box center [355, 119] width 38 height 7
checkbox input "false"
checkbox input "true"
checkbox input "false"
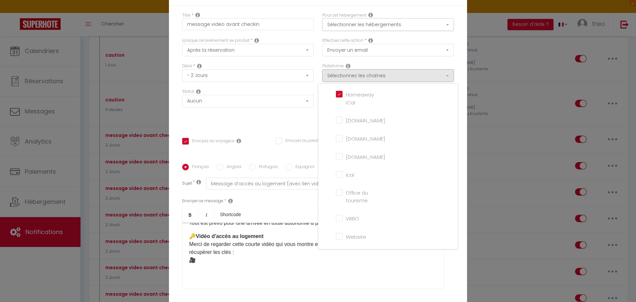
click at [341, 95] on iCal "Homeaway iCal" at bounding box center [355, 94] width 38 height 7
checkbox iCal "false"
checkbox input "true"
checkbox input "false"
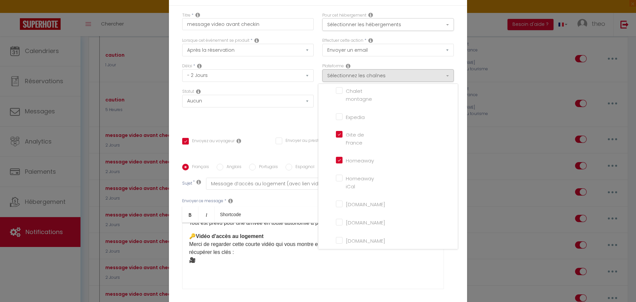
scroll to position [69, 0]
drag, startPoint x: 337, startPoint y: 160, endPoint x: 337, endPoint y: 149, distance: 10.9
click at [337, 159] on input "Homeaway" at bounding box center [355, 160] width 38 height 7
checkbox input "false"
checkbox input "true"
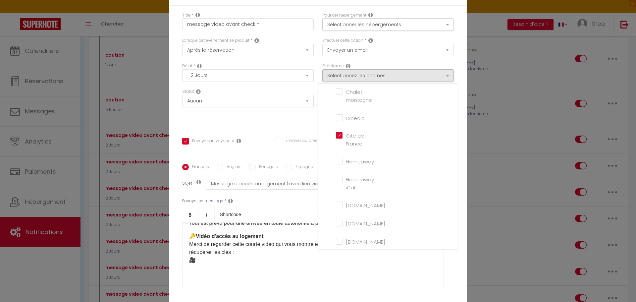
checkbox input "false"
click at [337, 134] on France "Gite de France" at bounding box center [355, 135] width 38 height 7
checkbox France "false"
checkbox input "true"
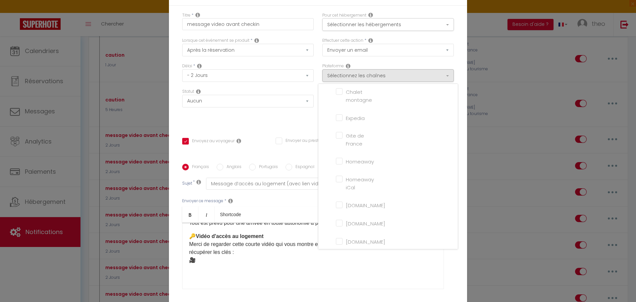
checkbox input "false"
click at [305, 124] on div "Statut Aucun Si la réservation est payée Si réservation non payée Si la caution…" at bounding box center [248, 106] width 140 height 37
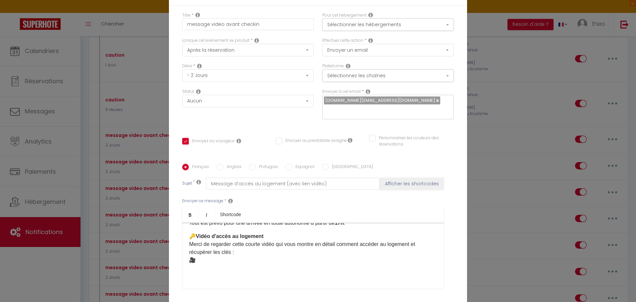
click at [373, 136] on input "Personnaliser les couleurs des réservations" at bounding box center [407, 138] width 77 height 7
checkbox input "true"
checkbox input "false"
click at [449, 138] on span at bounding box center [451, 140] width 5 height 5
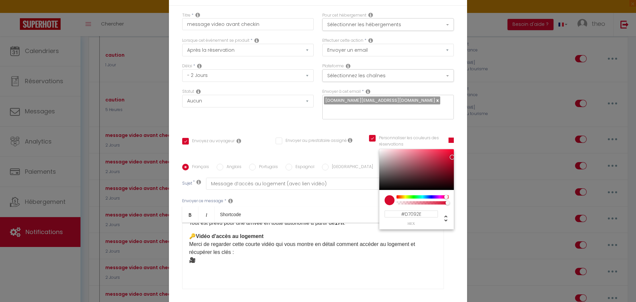
click at [370, 138] on input "Personnaliser les couleurs des réservations" at bounding box center [404, 138] width 71 height 7
checkbox input "false"
checkbox input "true"
checkbox input "false"
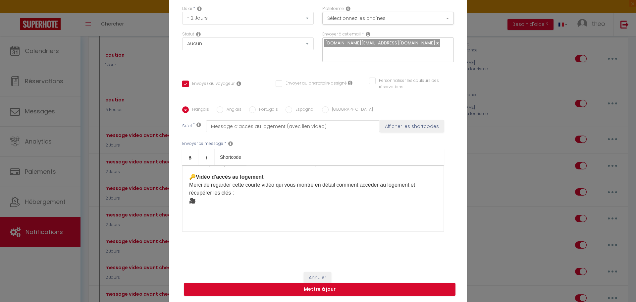
scroll to position [34, 0]
click at [250, 190] on p "🔑 Vidéo d'accès au logement Merci de regarder cette courte vidéo qui vous montr…" at bounding box center [313, 189] width 248 height 32
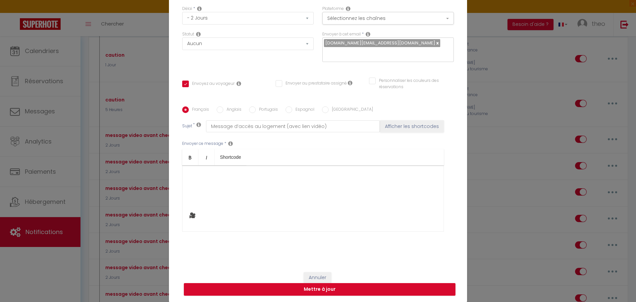
scroll to position [322, 0]
click at [350, 203] on p "​ ​ 🎥" at bounding box center [313, 211] width 248 height 16
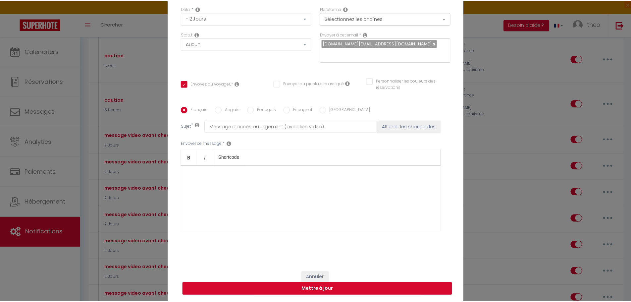
scroll to position [522, 0]
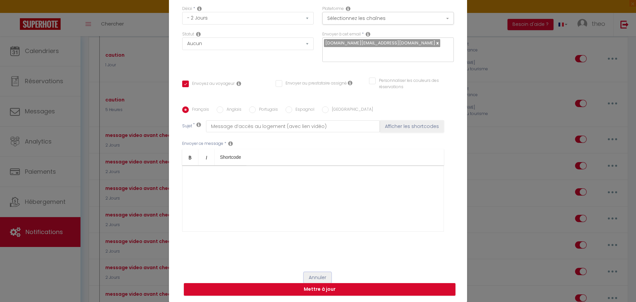
click at [314, 272] on button "Annuler" at bounding box center [318, 277] width 28 height 11
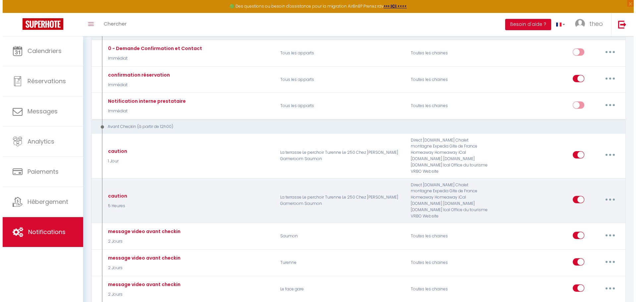
scroll to position [88, 0]
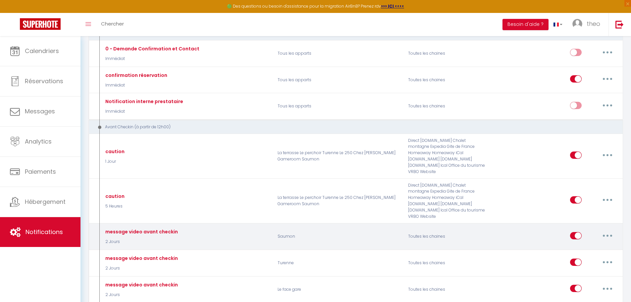
click at [604, 230] on button "button" at bounding box center [607, 235] width 19 height 11
click at [573, 245] on link "Editer" at bounding box center [590, 250] width 49 height 11
type input "message video avant checkin"
checkbox input "true"
checkbox input "false"
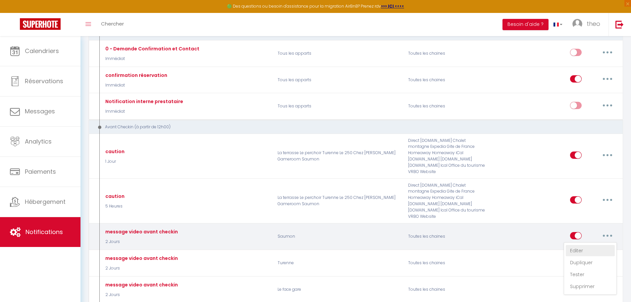
checkbox input "false"
type input "Message d’accès au logement (avec lien vidéo)"
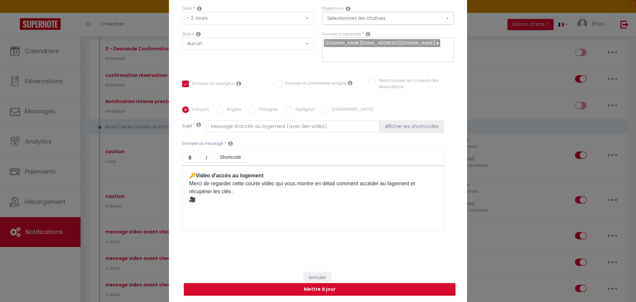
scroll to position [0, 0]
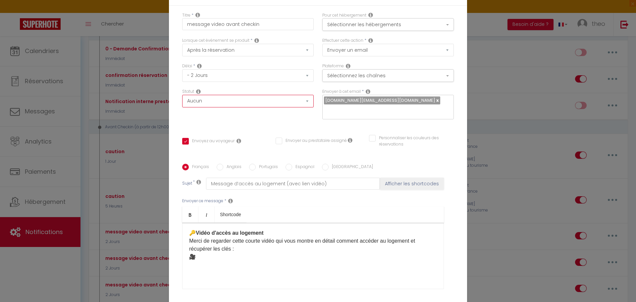
click at [284, 102] on select "Aucun Si la réservation est payée Si réservation non payée Si la caution a été …" at bounding box center [248, 101] width 132 height 13
click at [553, 167] on div "Modifier la notification × Titre * message video avant checkin Pour cet héberge…" at bounding box center [318, 151] width 636 height 302
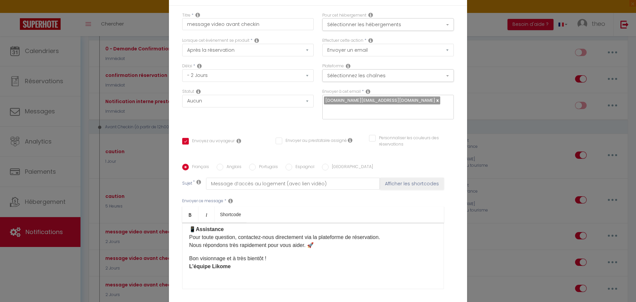
scroll to position [57, 0]
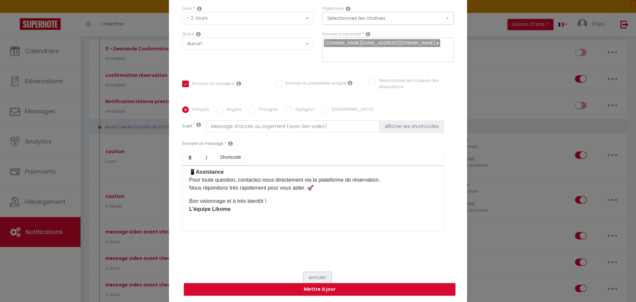
click at [313, 273] on button "Annuler" at bounding box center [318, 277] width 28 height 11
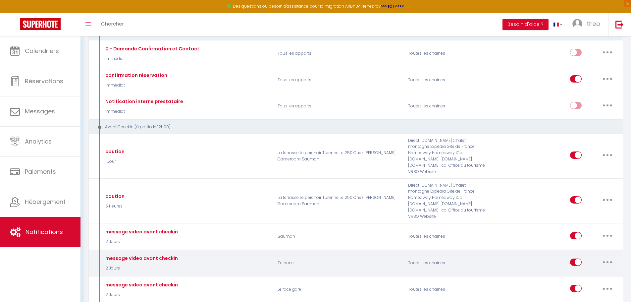
click at [608, 257] on button "button" at bounding box center [607, 262] width 19 height 11
click at [577, 271] on link "Editer" at bounding box center [590, 276] width 49 height 11
checkbox input "true"
checkbox input "false"
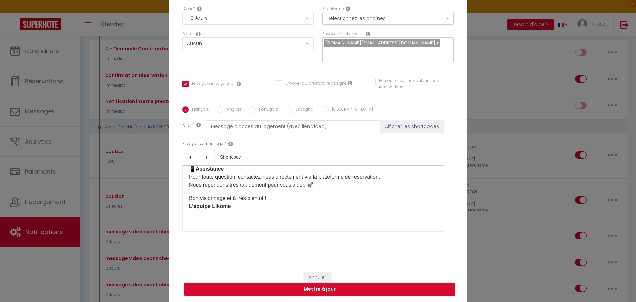
scroll to position [0, 0]
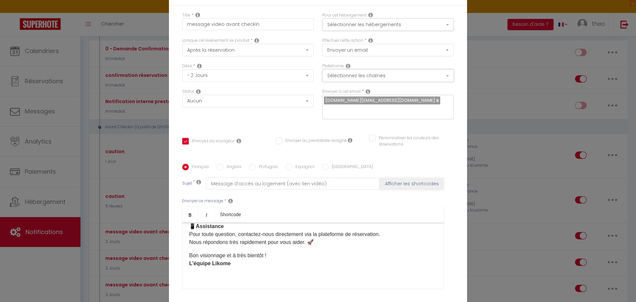
click at [409, 73] on button "Sélectionnez les chaînes" at bounding box center [388, 75] width 132 height 13
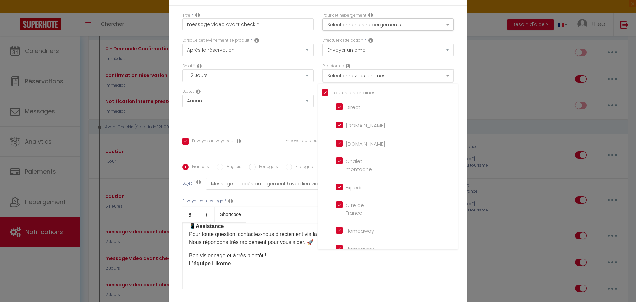
click at [409, 73] on button "Sélectionnez les chaînes" at bounding box center [388, 75] width 132 height 13
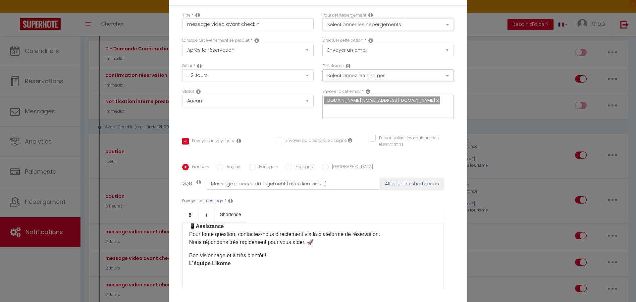
click at [415, 28] on button "Sélectionner les hébergements" at bounding box center [388, 24] width 132 height 13
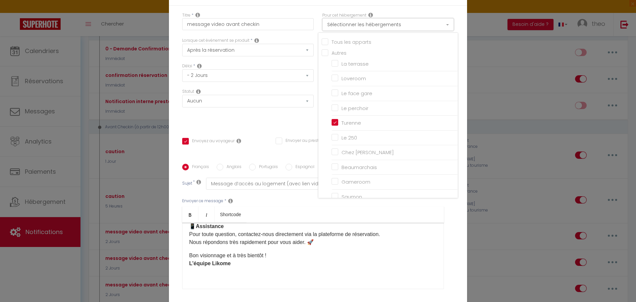
click at [415, 28] on button "Sélectionner les hébergements" at bounding box center [388, 24] width 132 height 13
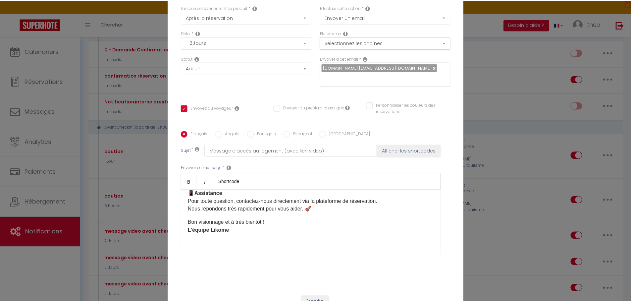
scroll to position [57, 0]
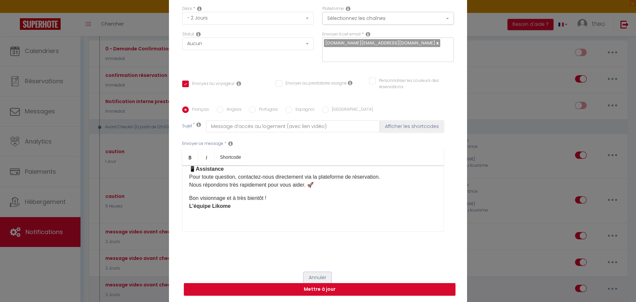
click at [313, 279] on button "Annuler" at bounding box center [318, 277] width 28 height 11
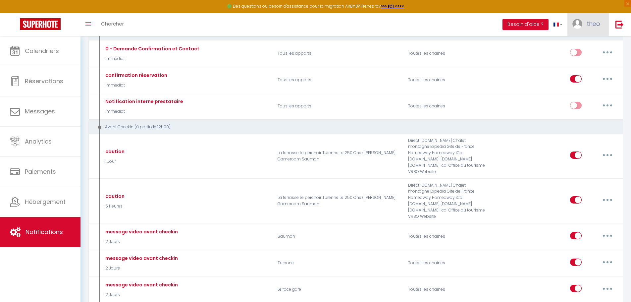
click at [593, 26] on span "theo" at bounding box center [594, 24] width 14 height 8
click at [578, 60] on link "Équipe" at bounding box center [582, 57] width 49 height 11
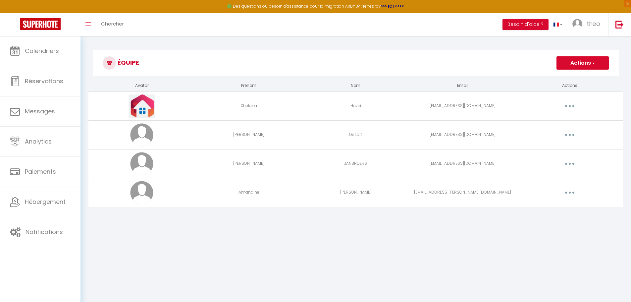
click at [569, 161] on button "button" at bounding box center [570, 163] width 19 height 11
click at [538, 177] on link "Editer" at bounding box center [552, 178] width 49 height 11
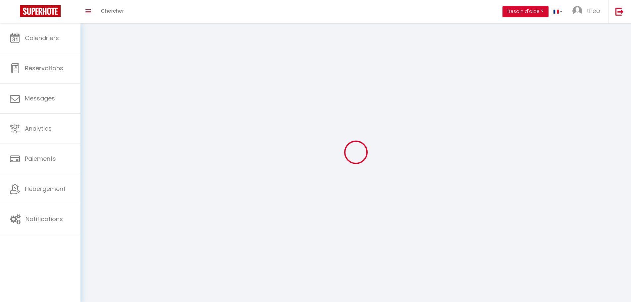
type input "Stéphanie"
type input "JANBROERS"
type input "teyebstephanie@gmail.com"
type textarea "https://app.superhote.com/#/connect/gfAt4KaO0a"
checkbox input "false"
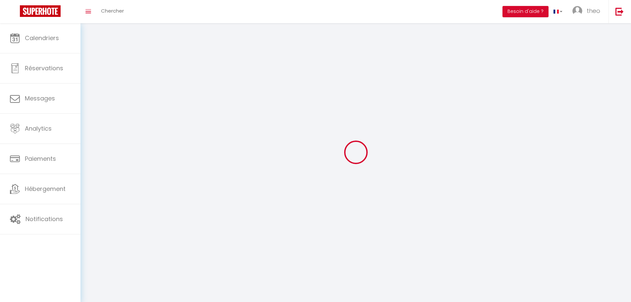
checkbox input "false"
checkbox input "true"
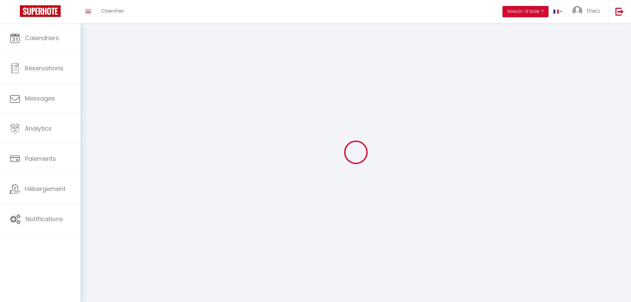
checkbox input "true"
checkbox input "false"
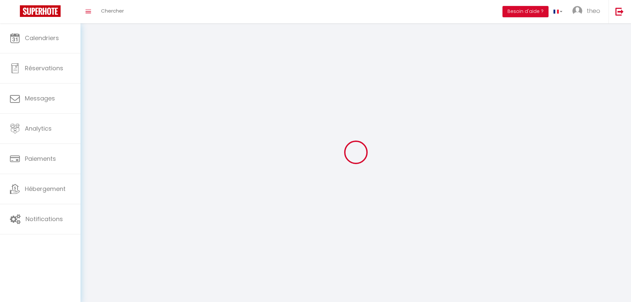
checkbox input "false"
checkbox input "true"
checkbox input "false"
select select
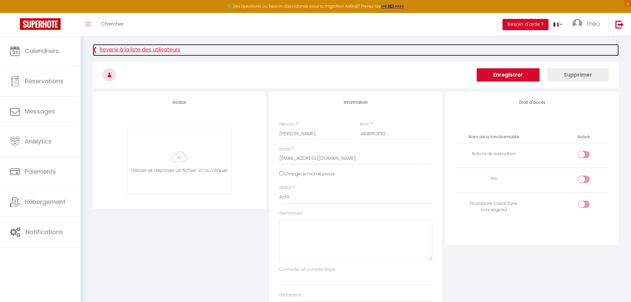
click at [95, 49] on icon at bounding box center [95, 50] width 4 height 12
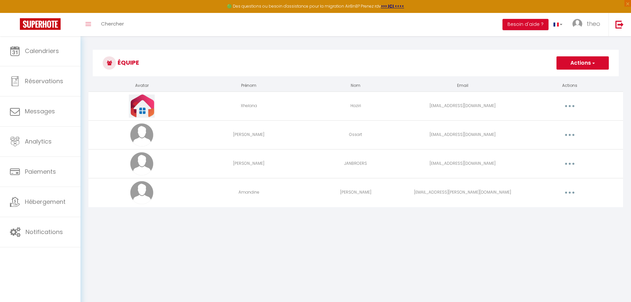
click at [573, 194] on button "button" at bounding box center [570, 192] width 19 height 11
click at [537, 207] on link "Editer" at bounding box center [552, 207] width 49 height 11
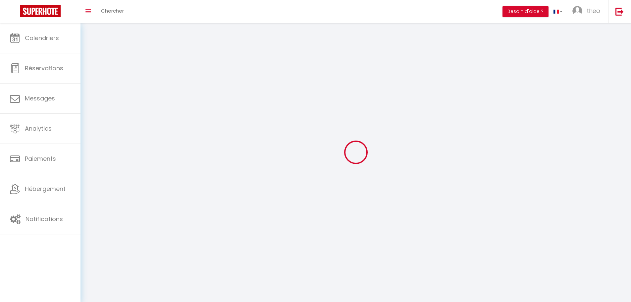
type input "Amandine"
type input "Sezer"
type input "amandine.sezer@gmail.com"
type textarea "https://app.superhote.com/#/connect/NdUe8dSYzL"
checkbox input "true"
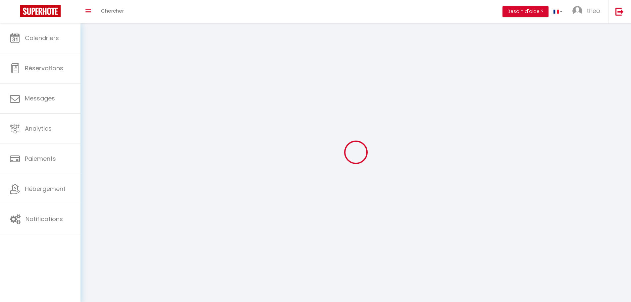
checkbox input "false"
checkbox input "true"
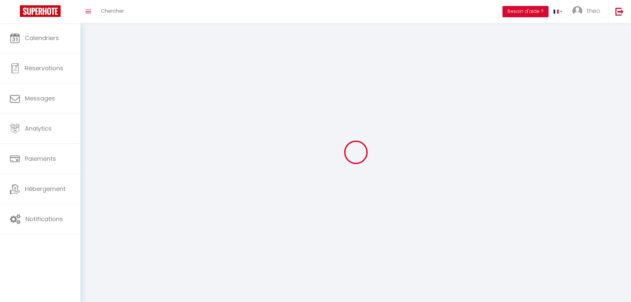
checkbox input "true"
checkbox input "false"
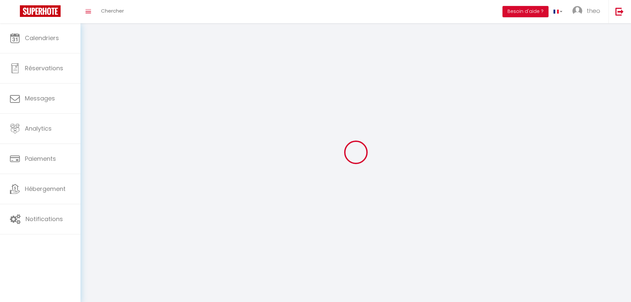
checkbox input "false"
checkbox input "true"
checkbox input "false"
select select
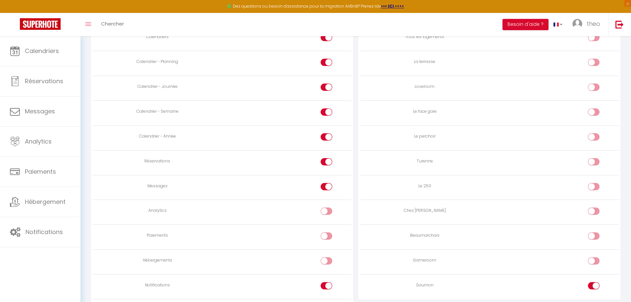
scroll to position [384, 0]
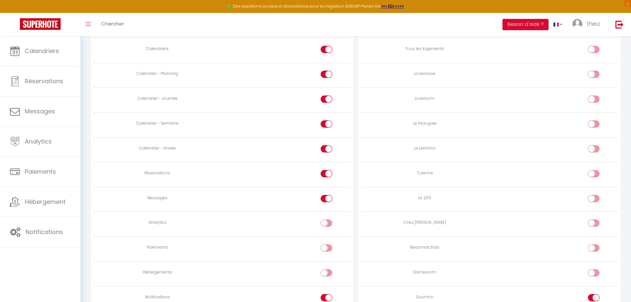
click at [593, 150] on div at bounding box center [594, 148] width 12 height 7
click at [594, 150] on input "checkbox" at bounding box center [600, 150] width 12 height 10
checkbox input "true"
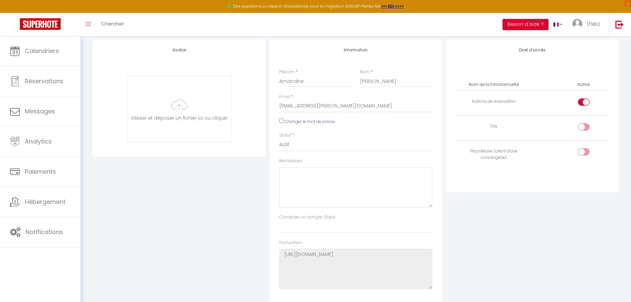
scroll to position [0, 0]
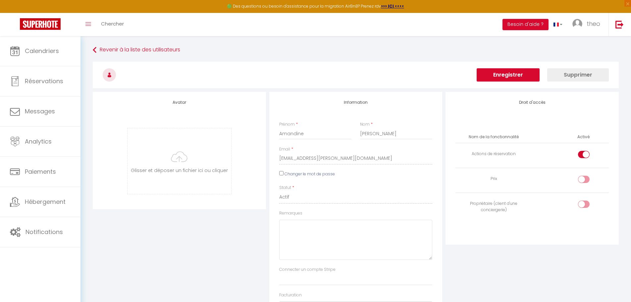
click at [507, 74] on button "Enregistrer" at bounding box center [508, 74] width 63 height 13
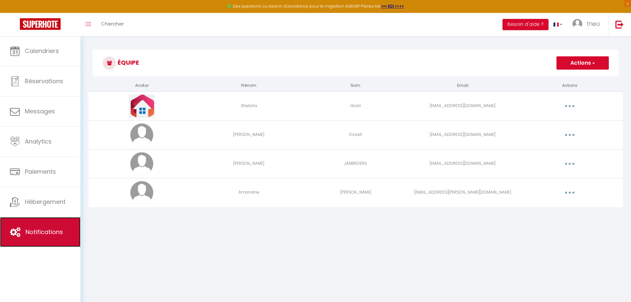
click at [43, 231] on span "Notifications" at bounding box center [44, 232] width 37 height 8
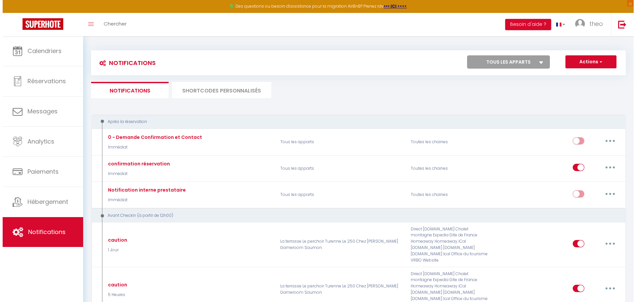
scroll to position [166, 0]
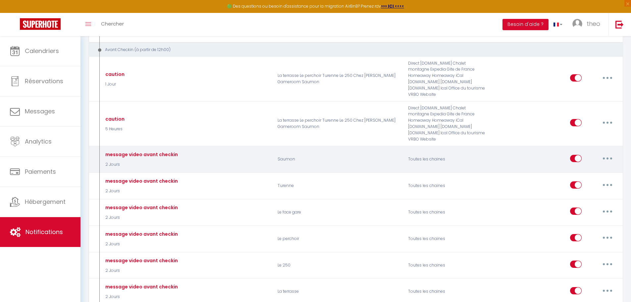
click at [605, 153] on button "button" at bounding box center [607, 158] width 19 height 11
click at [594, 168] on link "Editer" at bounding box center [590, 173] width 49 height 11
type input "message video avant checkin"
select select "2 Jours"
select select
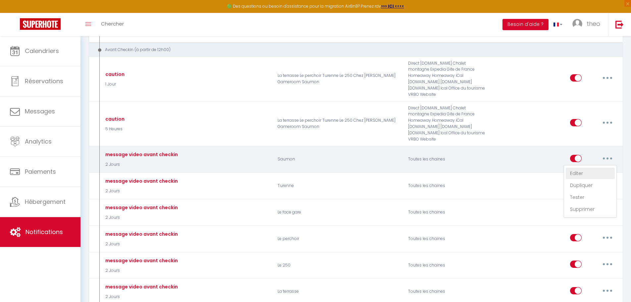
checkbox input "true"
checkbox input "false"
radio input "true"
type input "Message d’accès au logement (avec lien vidéo)"
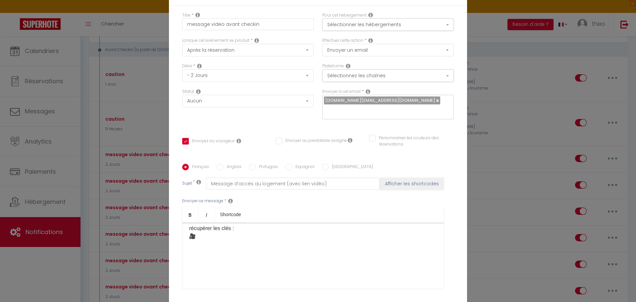
scroll to position [56, 0]
click at [219, 242] on div "Bonjour [GUEST:FIRST_NAME], Comme prévu, voici les informations pour accéder fa…" at bounding box center [313, 256] width 262 height 66
click at [220, 236] on p "🔑 Vidéo d'accès au logement Merci de regarder cette courte vidéo qui vous montr…" at bounding box center [313, 224] width 248 height 32
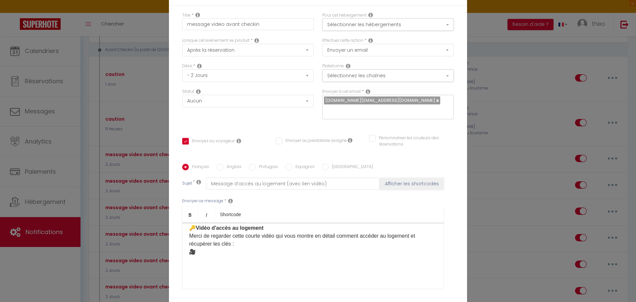
scroll to position [42, 0]
click at [238, 251] on p "🔑 Vidéo d'accès au logement Merci de regarder cette courte vidéo qui vous montr…" at bounding box center [313, 238] width 248 height 32
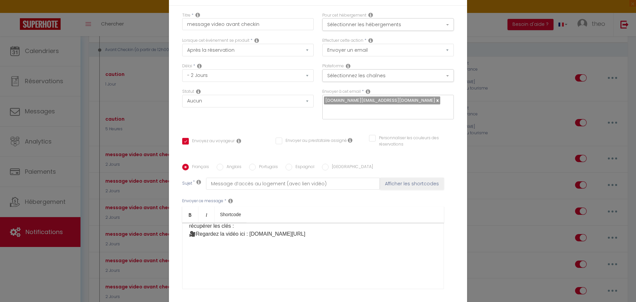
scroll to position [64, 0]
click at [205, 256] on p "​" at bounding box center [313, 260] width 248 height 8
click at [219, 259] on p "​" at bounding box center [313, 261] width 248 height 8
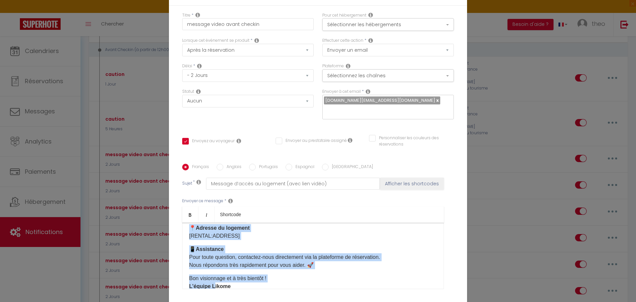
scroll to position [445, 0]
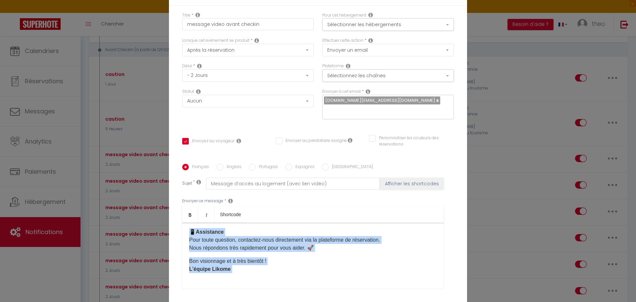
drag, startPoint x: 188, startPoint y: 245, endPoint x: 248, endPoint y: 268, distance: 64.6
click at [251, 268] on div "Bonjour [GUEST:FIRST_NAME], Comme prévu, voici les informations pour accéder fa…" at bounding box center [313, 256] width 262 height 66
copy div "Cela vous aidera à arriver en toute tranquillité. Nous vous conseillons de la v…"
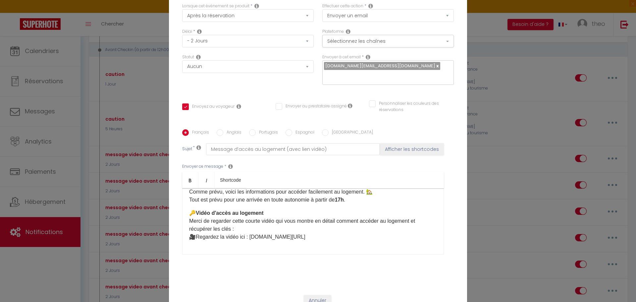
scroll to position [38, 0]
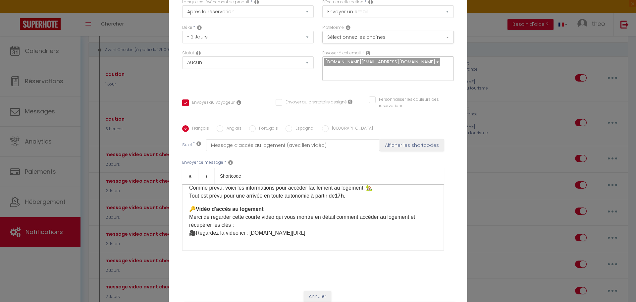
click at [219, 246] on div "Bonjour [GUEST:FIRST_NAME], Comme prévu, voici les informations pour accéder fa…" at bounding box center [313, 217] width 262 height 66
click at [390, 236] on p "🔑 Vidéo d'accès au logement Merci de regarder cette courte vidéo qui vous montr…" at bounding box center [313, 221] width 248 height 32
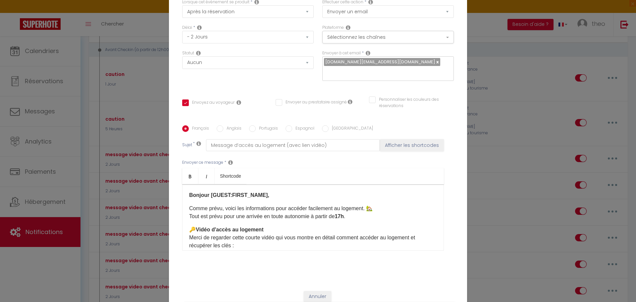
scroll to position [40, 0]
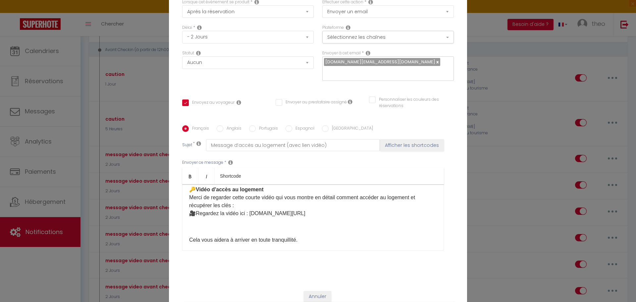
click at [393, 216] on p "🔑 Vidéo d'accès au logement Merci de regarder cette courte vidéo qui vous montr…" at bounding box center [313, 202] width 248 height 32
click at [214, 230] on p "​" at bounding box center [313, 227] width 248 height 8
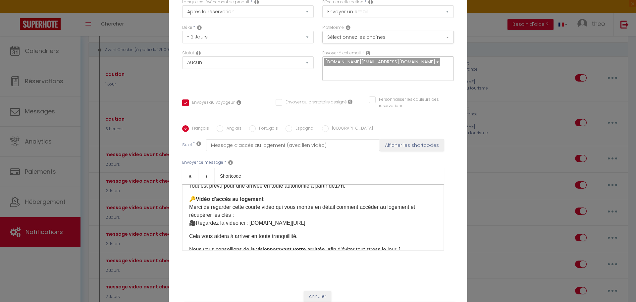
scroll to position [30, 0]
click at [236, 216] on p "🔑 Vidéo d'accès au logement Merci de regarder cette courte vidéo qui vous montr…" at bounding box center [313, 212] width 248 height 32
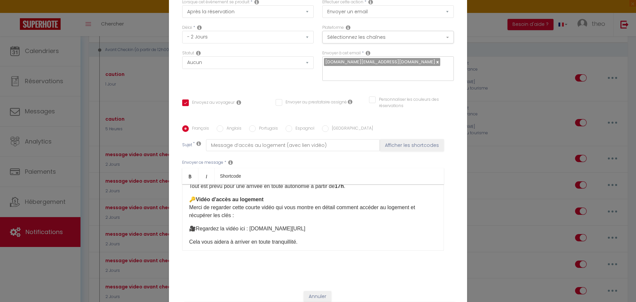
click at [387, 228] on p "🎥 Regardez la vidéo ici : youtube.com/shorts/fyfy3zdKQwk?si=gLUp3APWNVjuRaRP" at bounding box center [313, 229] width 248 height 8
click at [251, 230] on p "🎥 Regardez la vidéo ici : youtube.com/shorts/fyfy3zdKQwk?si=gLUp3APWNVjuRaRP" at bounding box center [313, 229] width 248 height 8
click at [403, 227] on p "🎥 Regardez la vidéo ici : youtube.com/shorts/fyfy3zdKQwk?si=gLUp3APWNVjuRaRP" at bounding box center [313, 229] width 248 height 8
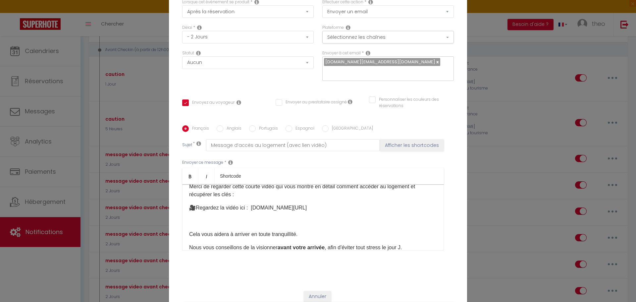
scroll to position [51, 0]
click at [199, 225] on div "Bonjour [GUEST:FIRST_NAME], Comme prévu, voici les informations pour accéder fa…" at bounding box center [313, 217] width 262 height 66
click at [184, 228] on div "Bonjour [GUEST:FIRST_NAME], Comme prévu, voici les informations pour accéder fa…" at bounding box center [313, 217] width 262 height 66
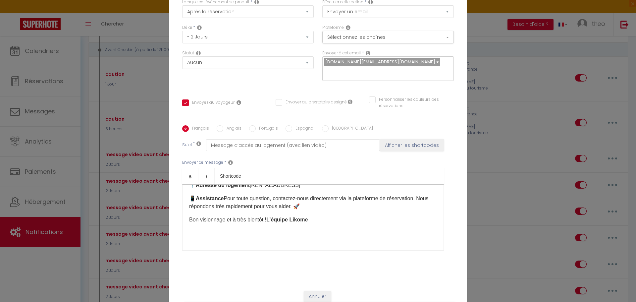
scroll to position [57, 0]
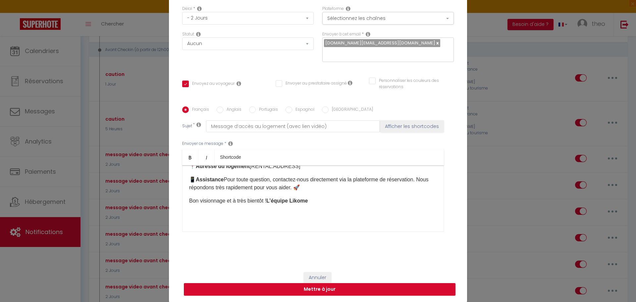
click at [335, 290] on button "Mettre à jour" at bounding box center [320, 289] width 272 height 13
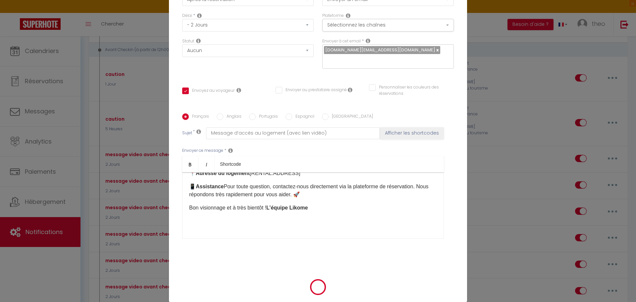
checkbox input "true"
checkbox input "false"
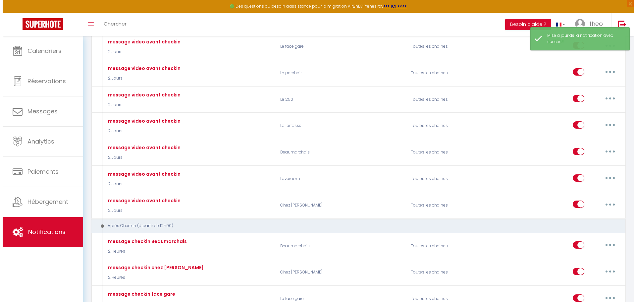
scroll to position [497, 0]
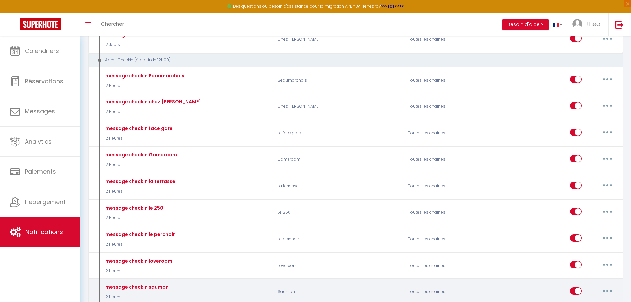
click at [607, 290] on icon "button" at bounding box center [608, 291] width 2 height 2
click at [588, 300] on link "Editer" at bounding box center [590, 305] width 49 height 11
type input "message checkin saumon"
select select "3"
select select "2 Heures"
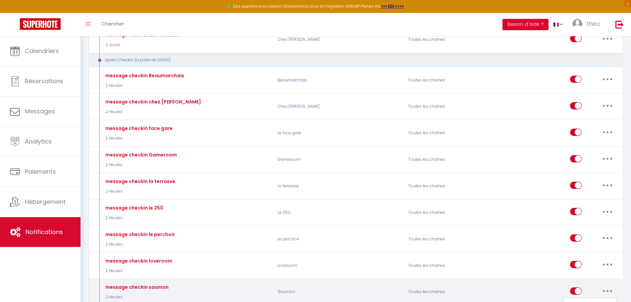
select select "if_deposit_is_paid"
checkbox input "true"
checkbox input "false"
radio input "true"
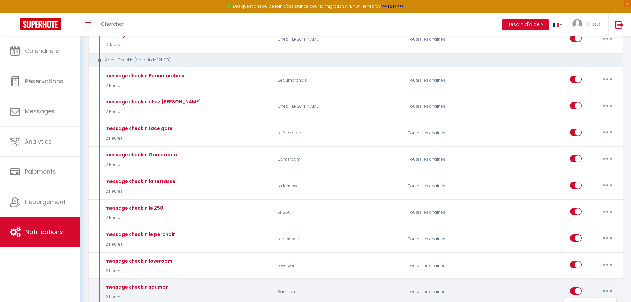
type input "instruction d'entrée"
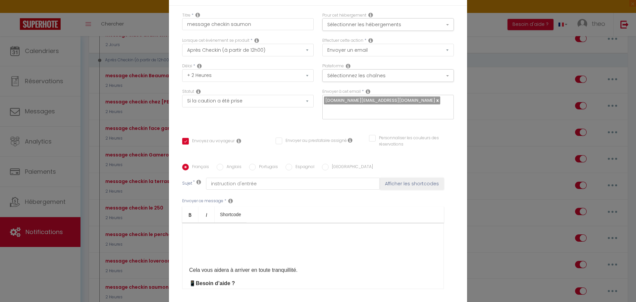
scroll to position [228, 0]
click at [209, 223] on div "Bonjour [GUEST:FIRST_NAME], Voici toutes les informations pour votre arrivée au…" at bounding box center [313, 256] width 262 height 66
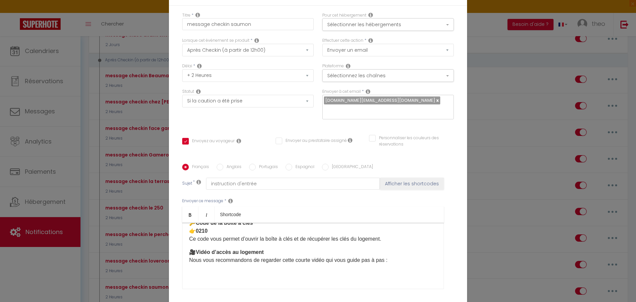
scroll to position [66, 0]
drag, startPoint x: 394, startPoint y: 208, endPoint x: 177, endPoint y: 209, distance: 217.1
click at [177, 209] on div "Titre * message checkin saumon Pour cet hébergement Sélectionner les hébergemen…" at bounding box center [318, 164] width 298 height 317
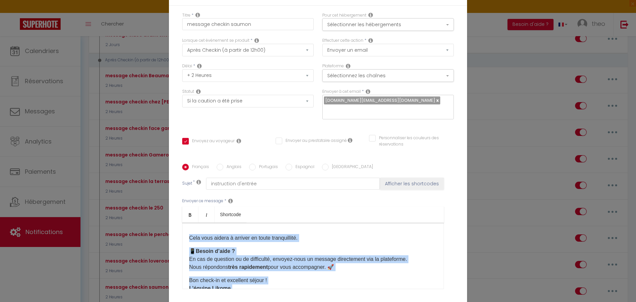
scroll to position [274, 0]
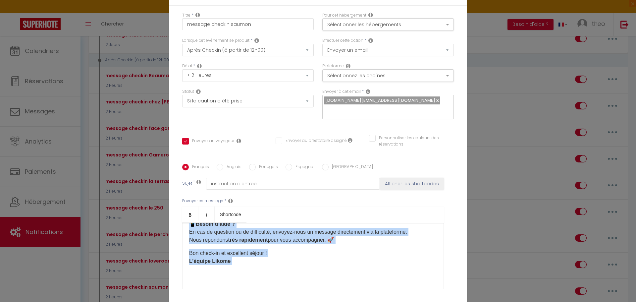
drag, startPoint x: 186, startPoint y: 181, endPoint x: 231, endPoint y: 201, distance: 50.1
click at [251, 227] on div "Bonjour [GUEST:FIRST_NAME], Voici toutes les informations pour votre arrivée au…" at bounding box center [313, 256] width 262 height 66
copy div "Cela vous aidera à arriver en toute tranquillité. 📱 Besoin d’aide ? En cas de q…"
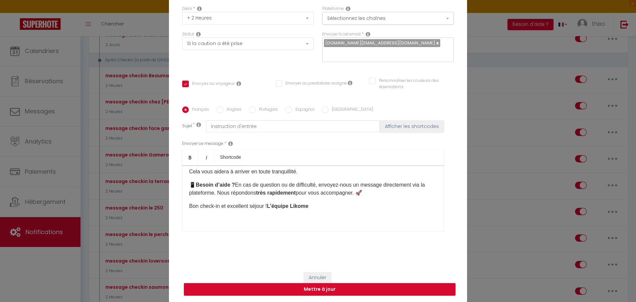
scroll to position [128, 0]
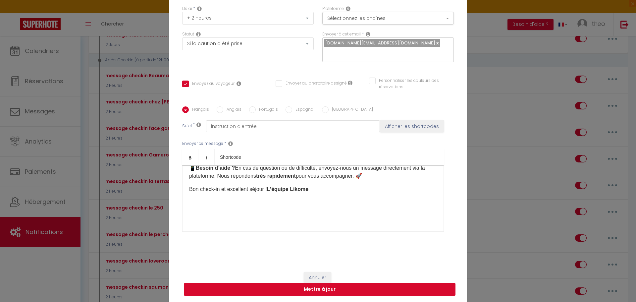
click at [325, 292] on button "Mettre à jour" at bounding box center [320, 289] width 272 height 13
checkbox input "true"
checkbox input "false"
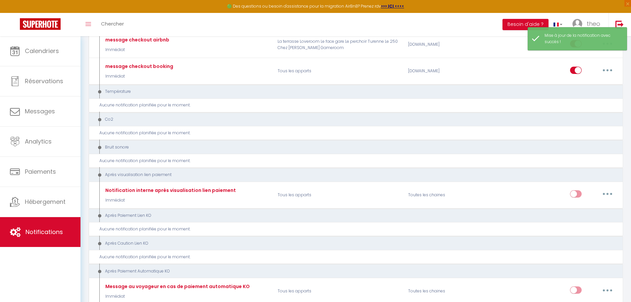
scroll to position [997, 0]
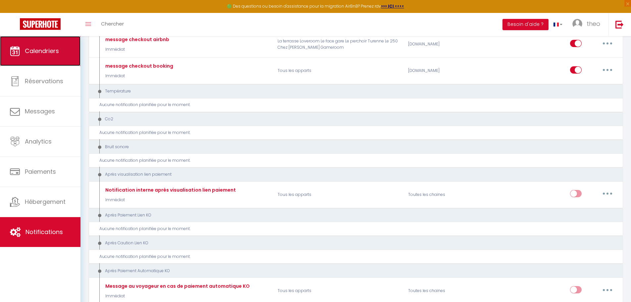
click at [15, 51] on icon at bounding box center [15, 51] width 10 height 10
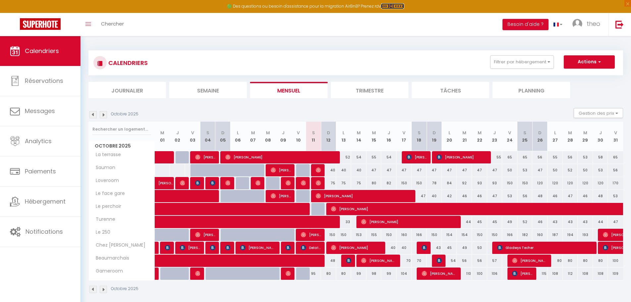
click at [390, 5] on strong ">>> ICI <<<<" at bounding box center [392, 6] width 23 height 6
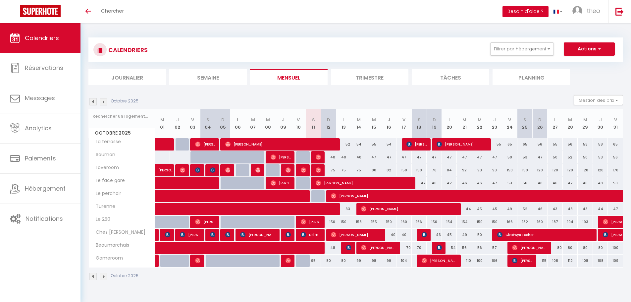
click at [525, 12] on button "Besoin d'aide ?" at bounding box center [526, 11] width 46 height 11
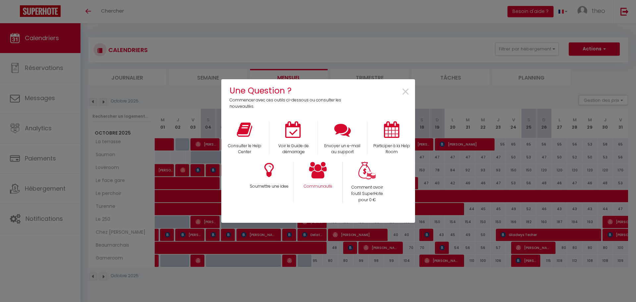
click at [298, 173] on div "Communauté" at bounding box center [318, 182] width 49 height 41
click at [318, 169] on icon at bounding box center [318, 170] width 18 height 17
drag, startPoint x: 197, startPoint y: 149, endPoint x: 198, endPoint y: 142, distance: 6.3
click at [197, 148] on div "Une Question ? Commencer avec ces outils ci-dessous ou consulter les nouveautés…" at bounding box center [318, 151] width 636 height 302
click at [405, 89] on span "×" at bounding box center [405, 92] width 9 height 21
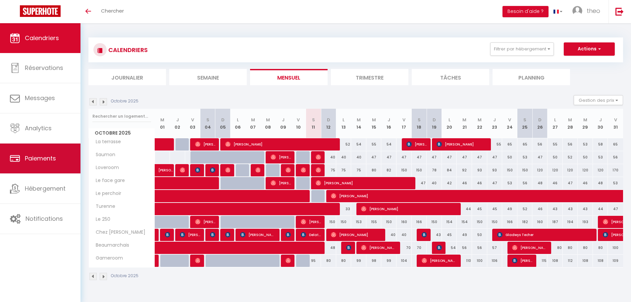
click at [48, 152] on link "Paiements" at bounding box center [40, 158] width 81 height 30
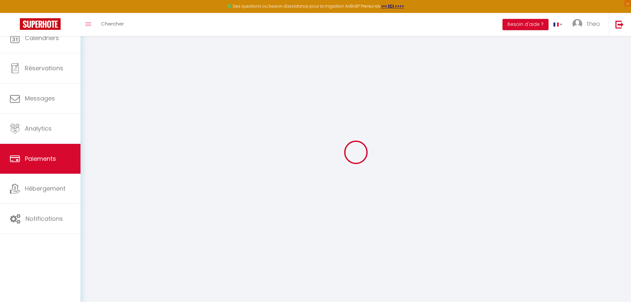
select select "2"
select select "0"
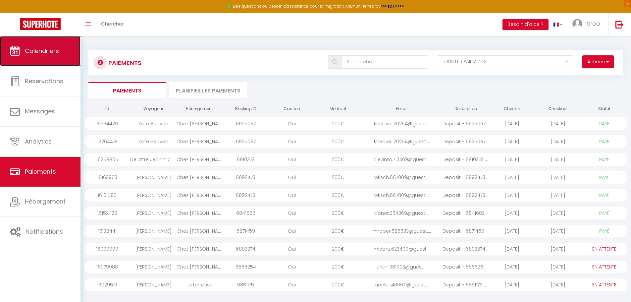
click at [41, 61] on link "Calendriers" at bounding box center [40, 51] width 81 height 30
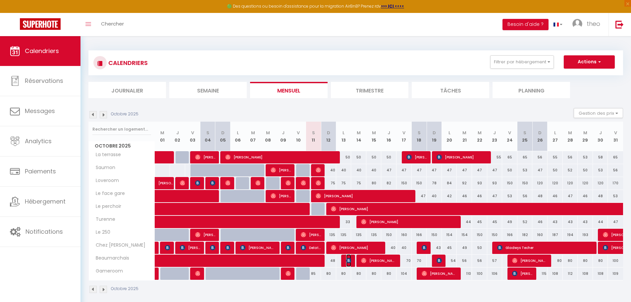
click at [347, 258] on img at bounding box center [348, 260] width 5 height 5
select select "OK"
select select "KO"
select select "0"
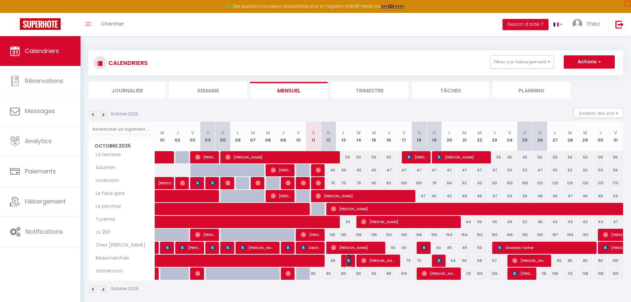
select select "1"
select select
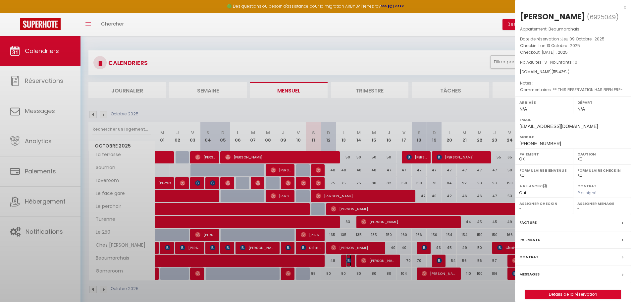
select select "51902"
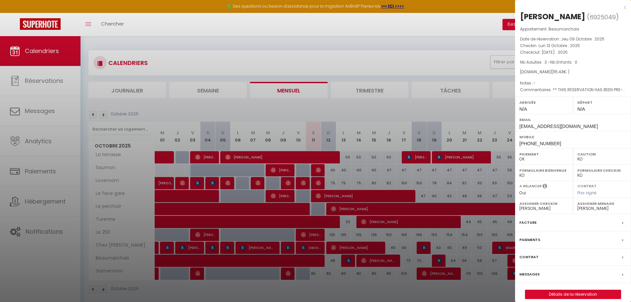
click at [439, 209] on div at bounding box center [315, 151] width 631 height 302
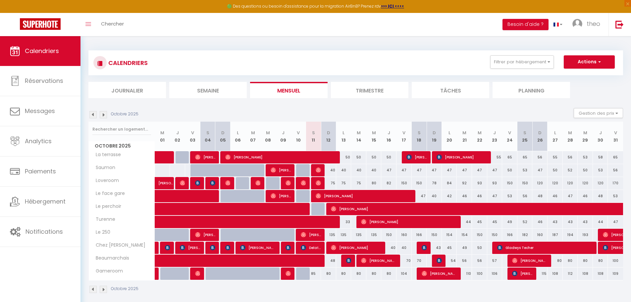
scroll to position [36, 0]
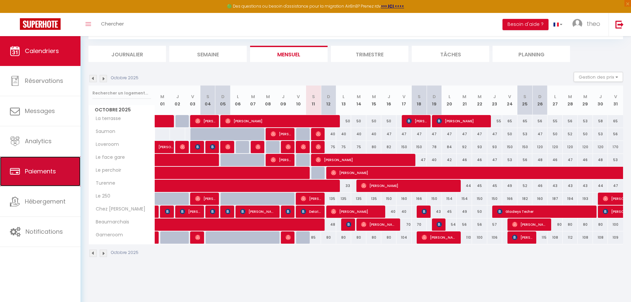
click at [55, 185] on link "Paiements" at bounding box center [40, 171] width 81 height 30
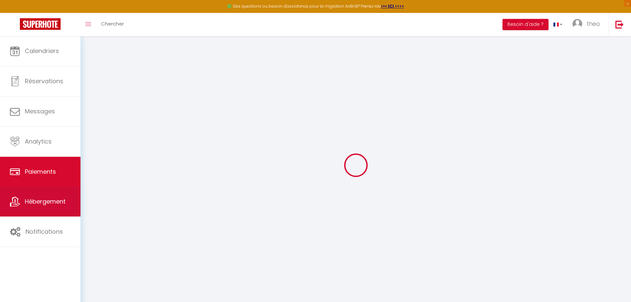
select select "2"
select select "0"
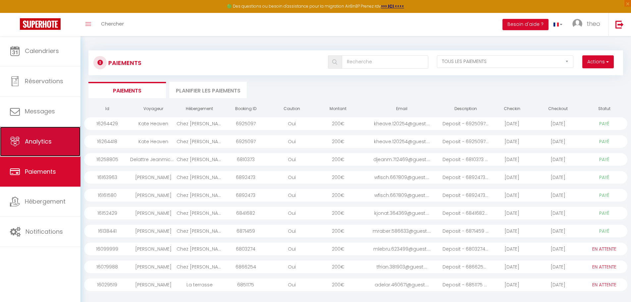
click at [35, 145] on span "Analytics" at bounding box center [38, 141] width 27 height 8
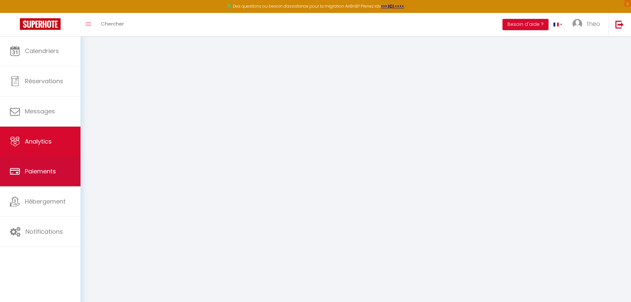
select select "2025"
select select "10"
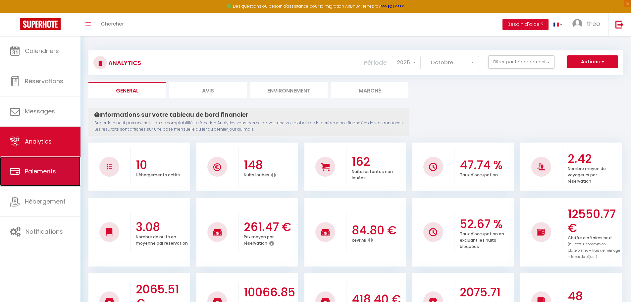
click at [66, 171] on link "Paiements" at bounding box center [40, 171] width 81 height 30
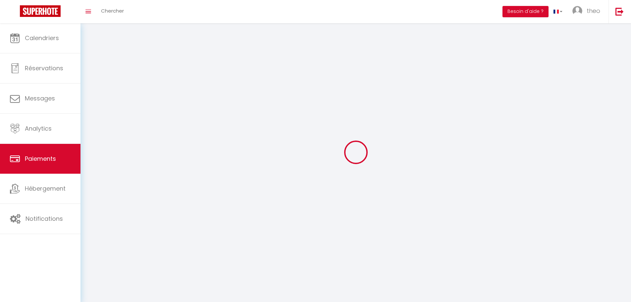
select select "2"
select select "0"
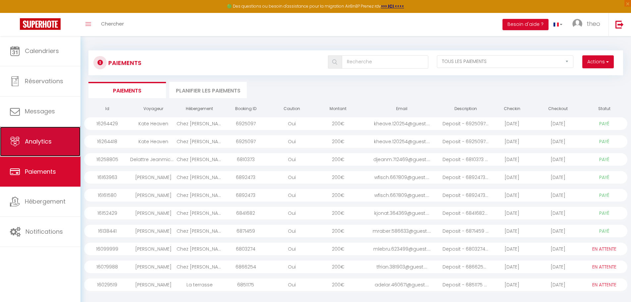
click at [31, 131] on link "Analytics" at bounding box center [40, 142] width 81 height 30
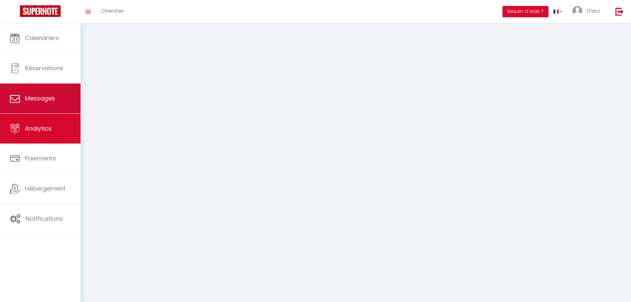
select select "2025"
select select "10"
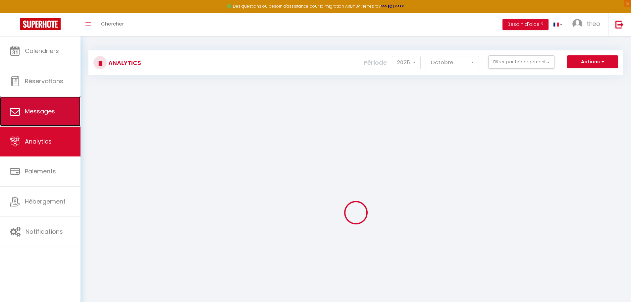
click at [44, 120] on link "Messages" at bounding box center [40, 111] width 81 height 30
select select "message"
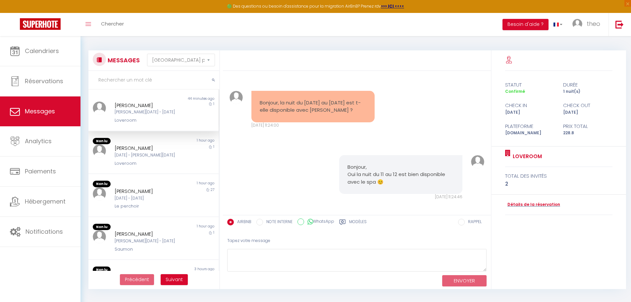
scroll to position [2158, 0]
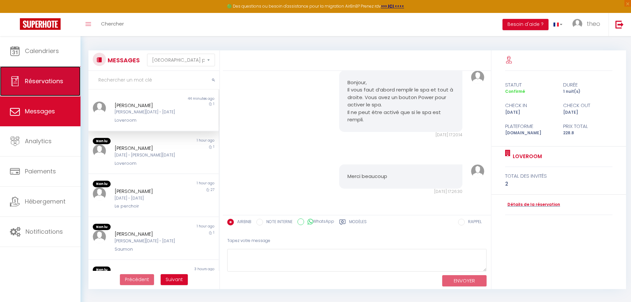
click at [49, 76] on link "Réservations" at bounding box center [40, 81] width 81 height 30
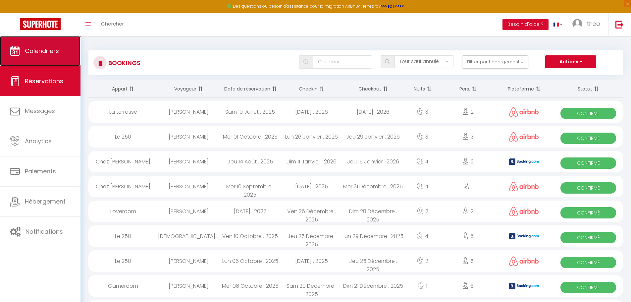
click at [52, 56] on link "Calendriers" at bounding box center [40, 51] width 81 height 30
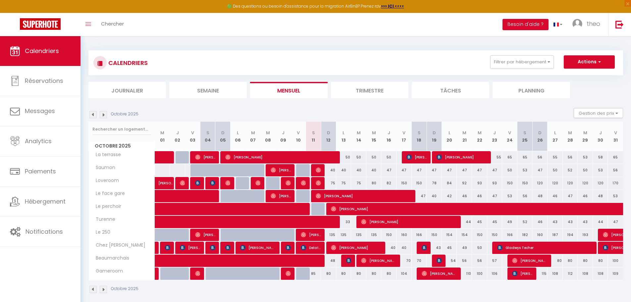
scroll to position [36, 0]
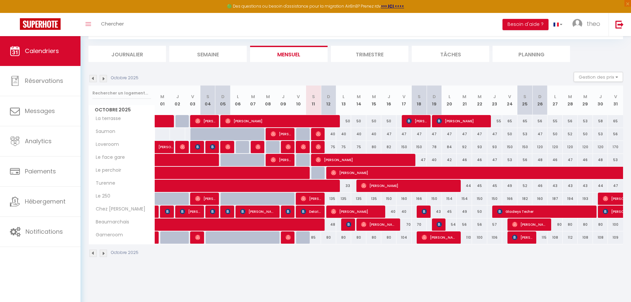
drag, startPoint x: 314, startPoint y: 238, endPoint x: 326, endPoint y: 237, distance: 12.6
click at [326, 237] on tr "Gameroom 70 70 80 [PERSON_NAME] 80 80 80 70 70 70 [PERSON_NAME]" at bounding box center [356, 237] width 535 height 13
click at [328, 250] on div "Octobre 2025" at bounding box center [355, 254] width 535 height 20
drag, startPoint x: 334, startPoint y: 234, endPoint x: 296, endPoint y: 235, distance: 38.1
click at [296, 235] on tr "Gameroom 70 70 80 [PERSON_NAME] 80 80 80 70 70 70 [PERSON_NAME]" at bounding box center [356, 237] width 535 height 13
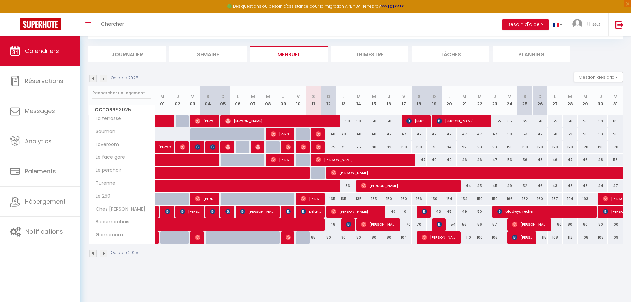
click at [317, 267] on div "CALENDRIERS Filtrer par hébergement Tous La terrasse Loveroom Le face gare Le p…" at bounding box center [356, 136] width 551 height 272
drag, startPoint x: 337, startPoint y: 151, endPoint x: 336, endPoint y: 193, distance: 41.8
click at [337, 193] on tbody "La terrasse 55 55 [PERSON_NAME] 45 [PERSON_NAME]" at bounding box center [356, 179] width 535 height 129
drag, startPoint x: 331, startPoint y: 237, endPoint x: 330, endPoint y: 241, distance: 4.0
click at [331, 238] on div "80" at bounding box center [328, 237] width 15 height 12
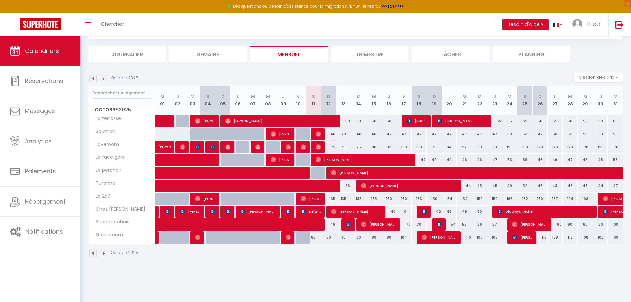
type input "80"
type input "Dim 12 Octobre 2025"
type input "Lun 13 Octobre 2025"
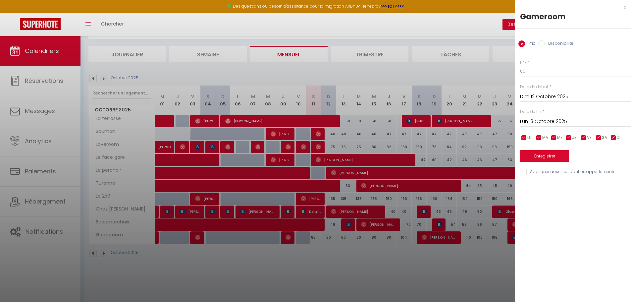
click at [624, 6] on div "x" at bounding box center [570, 7] width 111 height 8
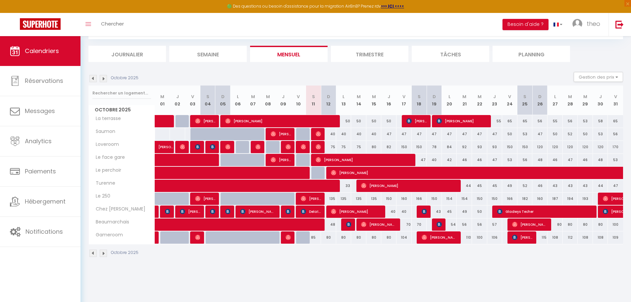
drag, startPoint x: 312, startPoint y: 238, endPoint x: 301, endPoint y: 252, distance: 17.9
click at [296, 247] on div "Octobre 2025 Gestion des prix Nb Nuits minimum Règles Disponibilité Octobre 202…" at bounding box center [355, 168] width 535 height 192
click at [336, 274] on body "🟢 Des questions ou besoin d'assistance pour la migration AirBnB? Prenez rdv >>>…" at bounding box center [315, 151] width 631 height 302
drag, startPoint x: 332, startPoint y: 141, endPoint x: 343, endPoint y: 199, distance: 59.3
click at [343, 199] on tbody "La terrasse 55 55 [PERSON_NAME] 45 [PERSON_NAME]" at bounding box center [356, 179] width 535 height 129
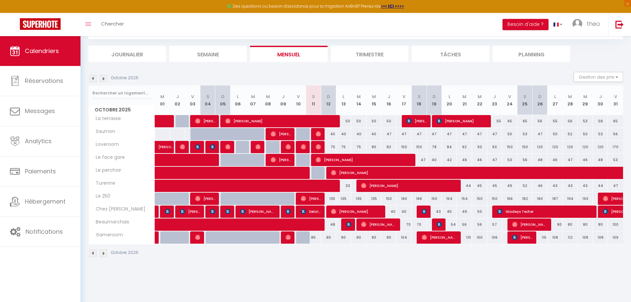
click at [343, 199] on div "135" at bounding box center [343, 199] width 15 height 12
type input "135"
type input "Lun 13 Octobre 2025"
type input "[DATE]"
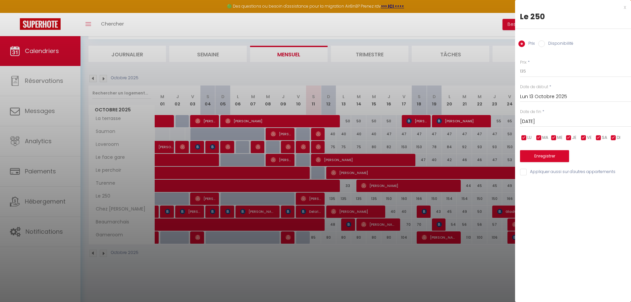
click at [625, 8] on div "x" at bounding box center [570, 7] width 111 height 8
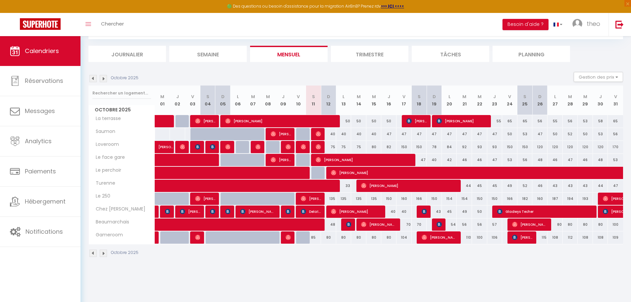
click at [355, 258] on div "Octobre 2025" at bounding box center [355, 254] width 535 height 20
click at [346, 79] on div "Octobre 2025 Gestion des prix Nb Nuits minimum Règles Disponibilité" at bounding box center [355, 79] width 535 height 14
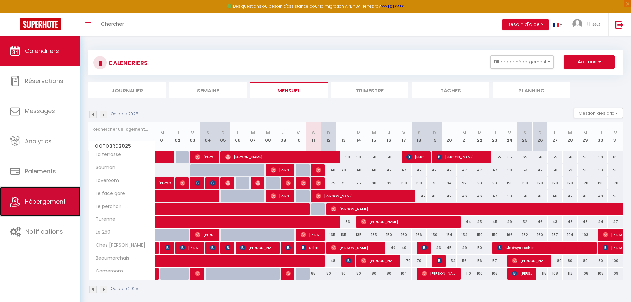
click at [28, 192] on link "Hébergement" at bounding box center [40, 202] width 81 height 30
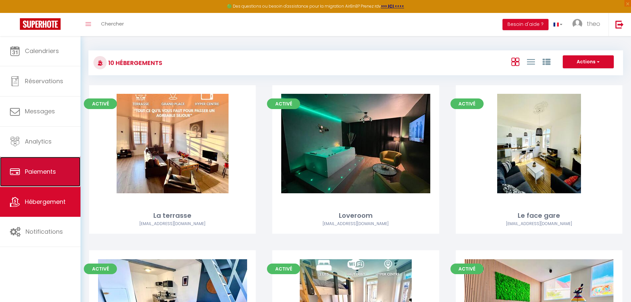
click at [59, 168] on link "Paiements" at bounding box center [40, 172] width 81 height 30
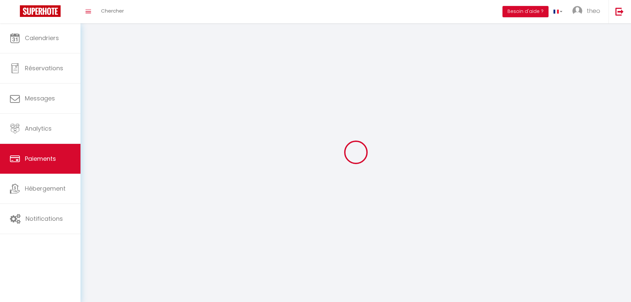
select select "2"
select select "0"
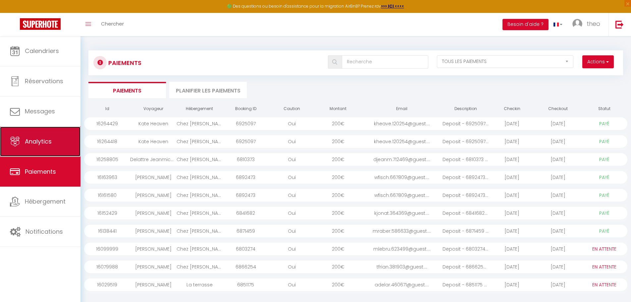
click at [44, 147] on link "Analytics" at bounding box center [40, 142] width 81 height 30
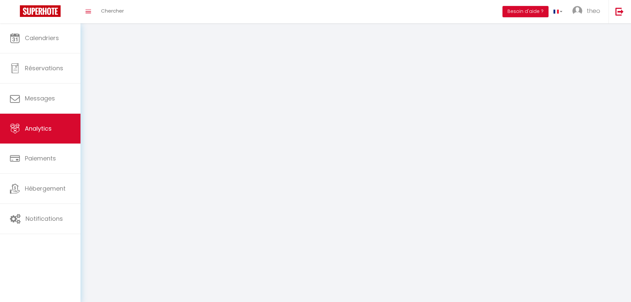
select select "2025"
select select "10"
